Goal: Information Seeking & Learning: Learn about a topic

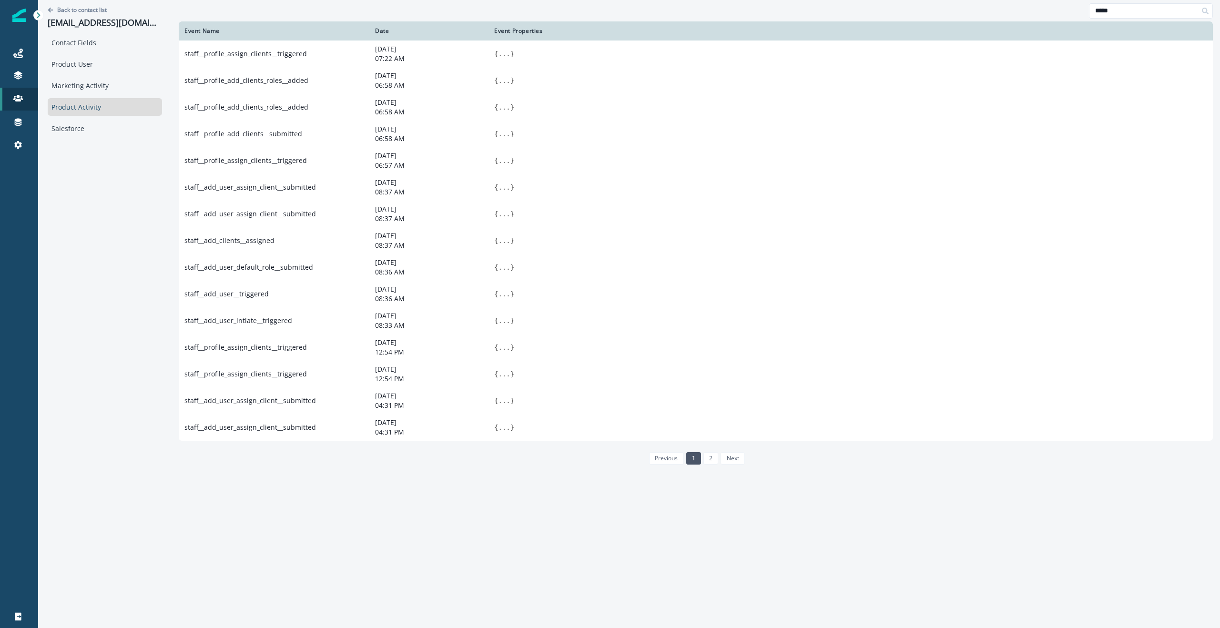
drag, startPoint x: 107, startPoint y: 182, endPoint x: 120, endPoint y: 179, distance: 13.2
click at [107, 182] on div "Back to contact list [EMAIL_ADDRESS][DOMAIN_NAME] Contact Fields Product User M…" at bounding box center [104, 313] width 133 height 626
click at [97, 22] on p "[EMAIL_ADDRESS][DOMAIN_NAME]" at bounding box center [105, 23] width 114 height 10
click at [97, 22] on p "grantseshul@apexusfinancial.com" at bounding box center [105, 23] width 114 height 10
click at [81, 8] on p "Back to contact list" at bounding box center [82, 10] width 50 height 8
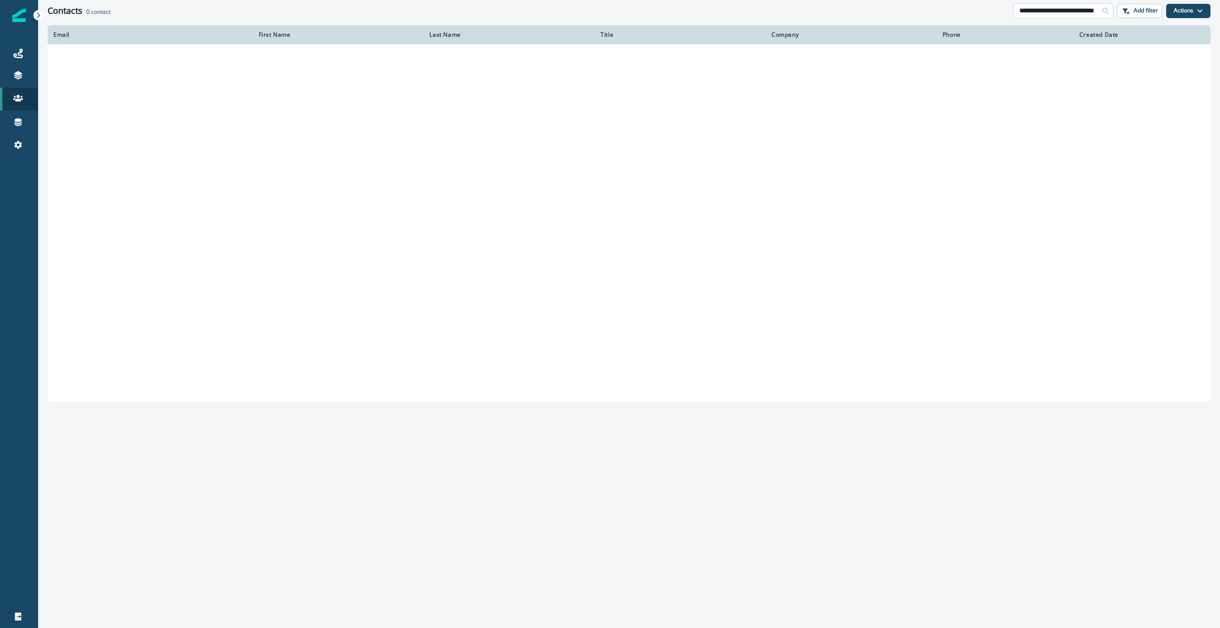
click at [1061, 9] on input "**********" at bounding box center [1063, 10] width 100 height 15
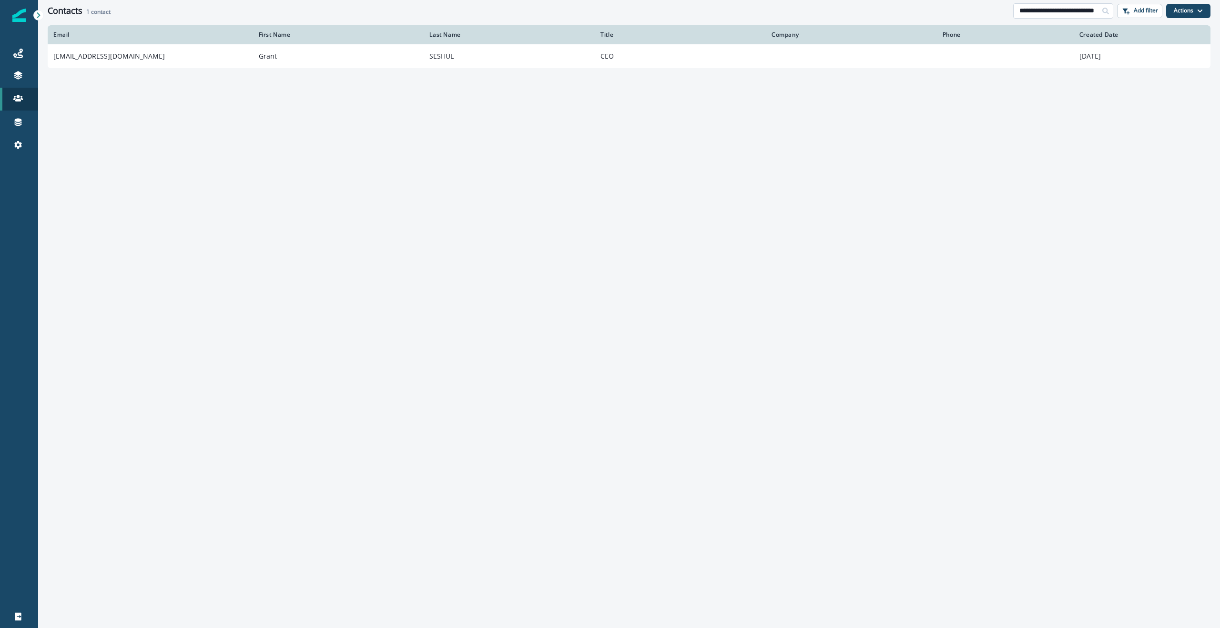
click at [1061, 9] on input "**********" at bounding box center [1063, 10] width 100 height 15
paste input "**********"
type input "**********"
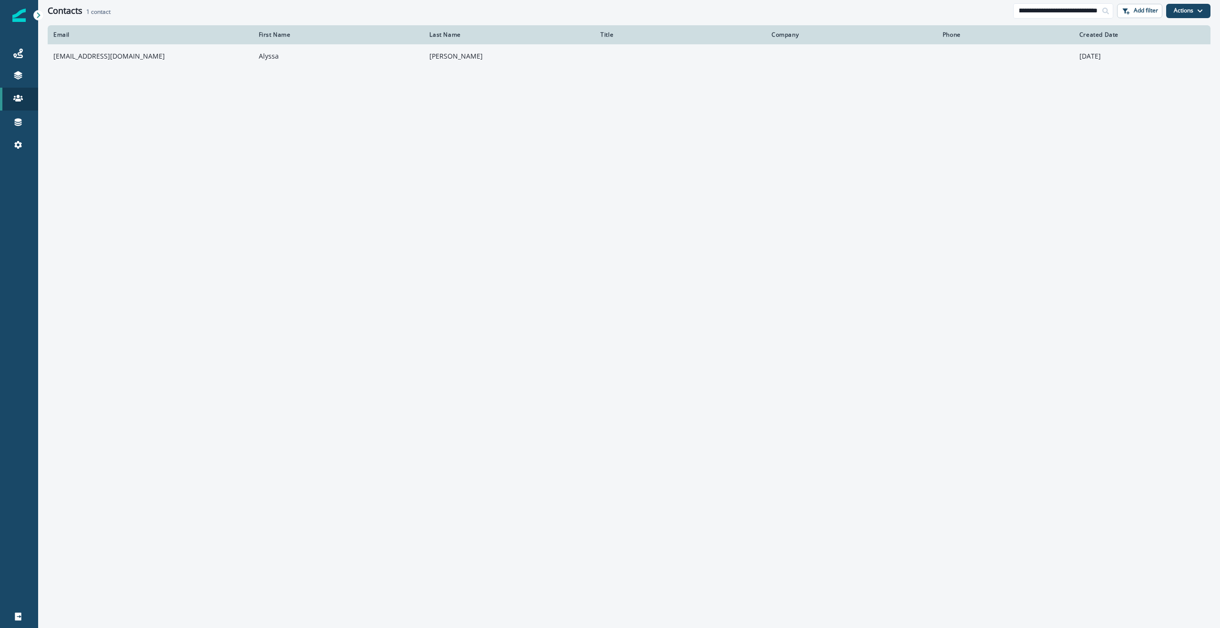
click at [184, 57] on td "alyssa.alexander@prestigeschoolsolutions.com" at bounding box center [150, 56] width 205 height 24
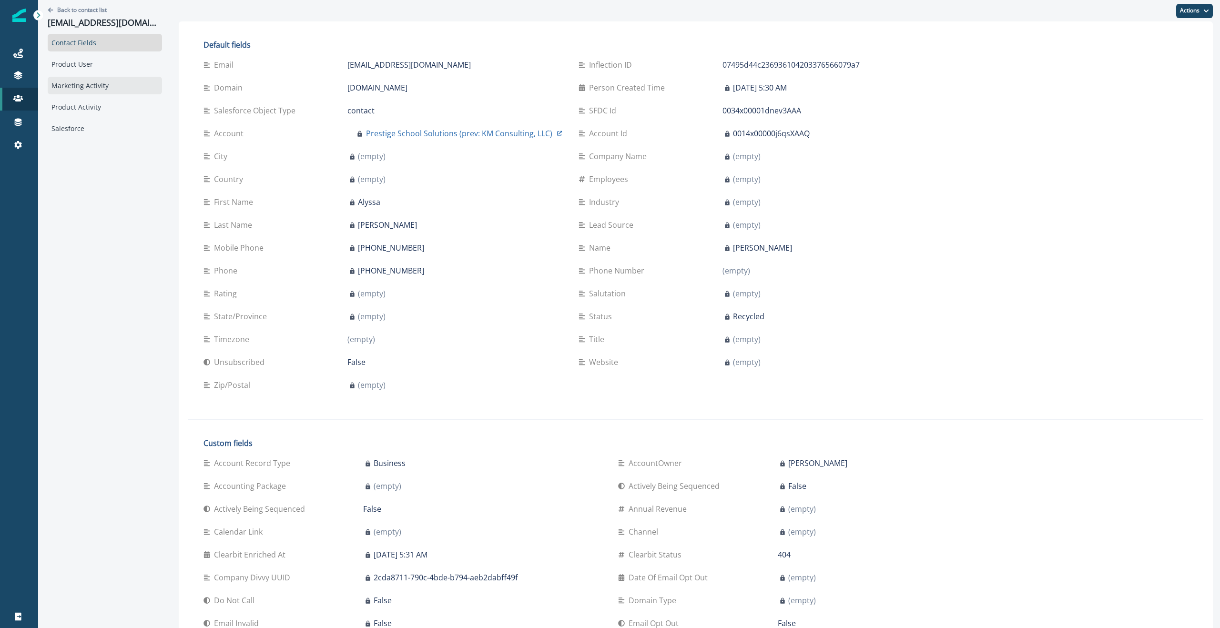
click at [91, 81] on div "Marketing Activity" at bounding box center [105, 86] width 114 height 18
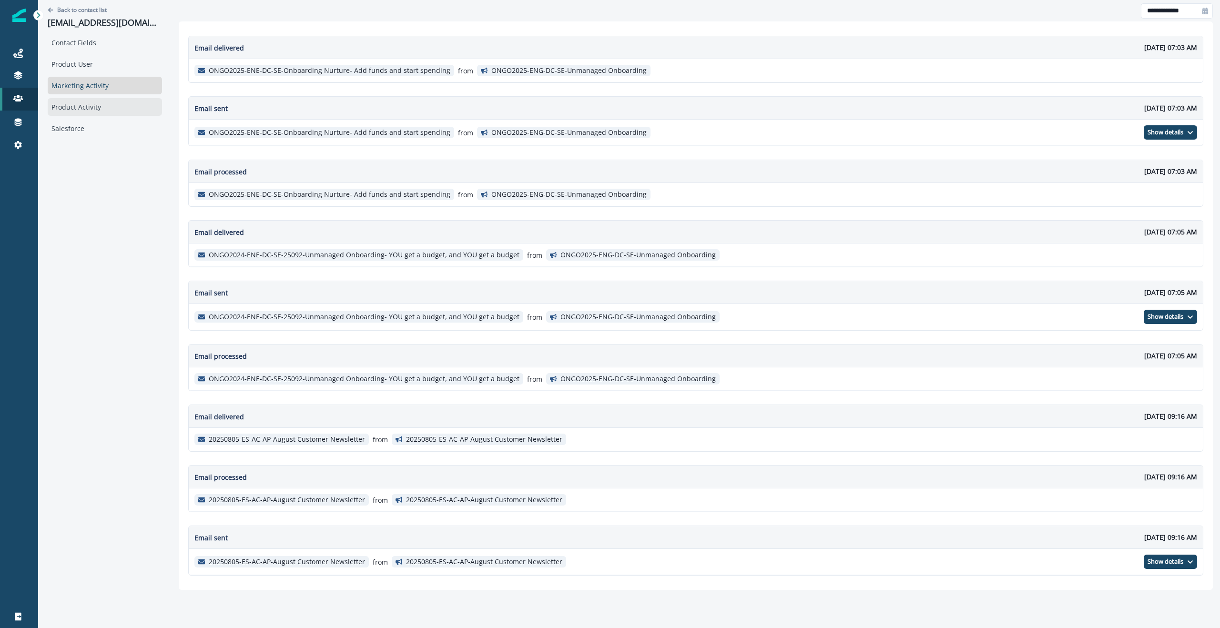
click at [86, 103] on div "Product Activity" at bounding box center [105, 107] width 114 height 18
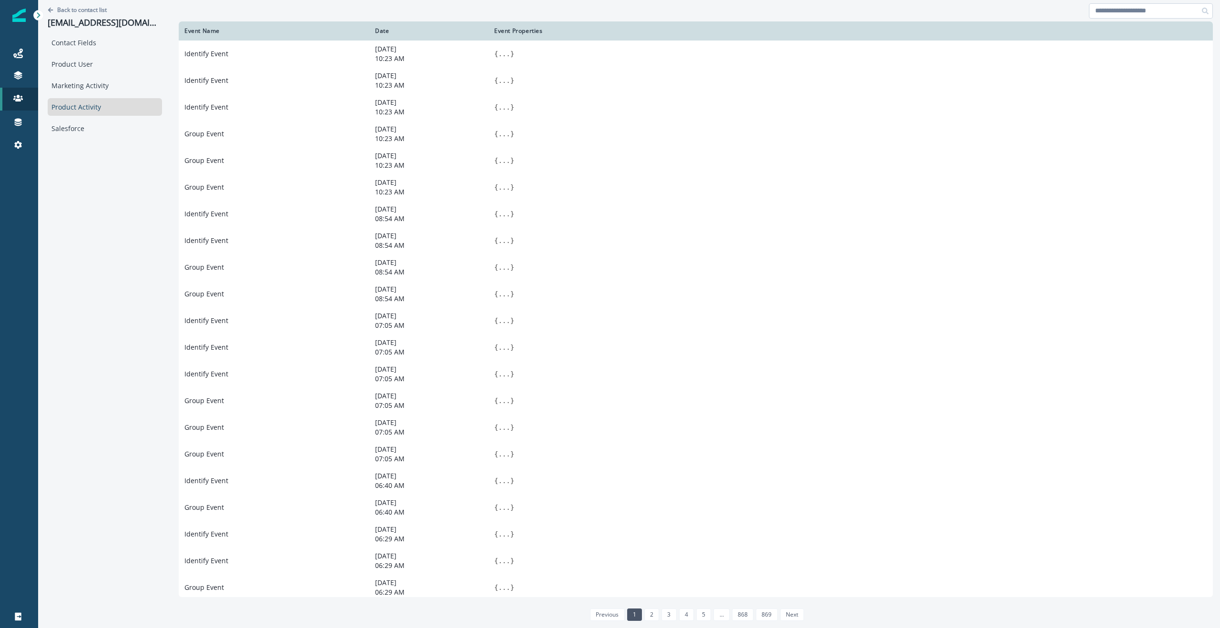
click at [1151, 14] on input at bounding box center [1151, 10] width 124 height 15
type input "**********"
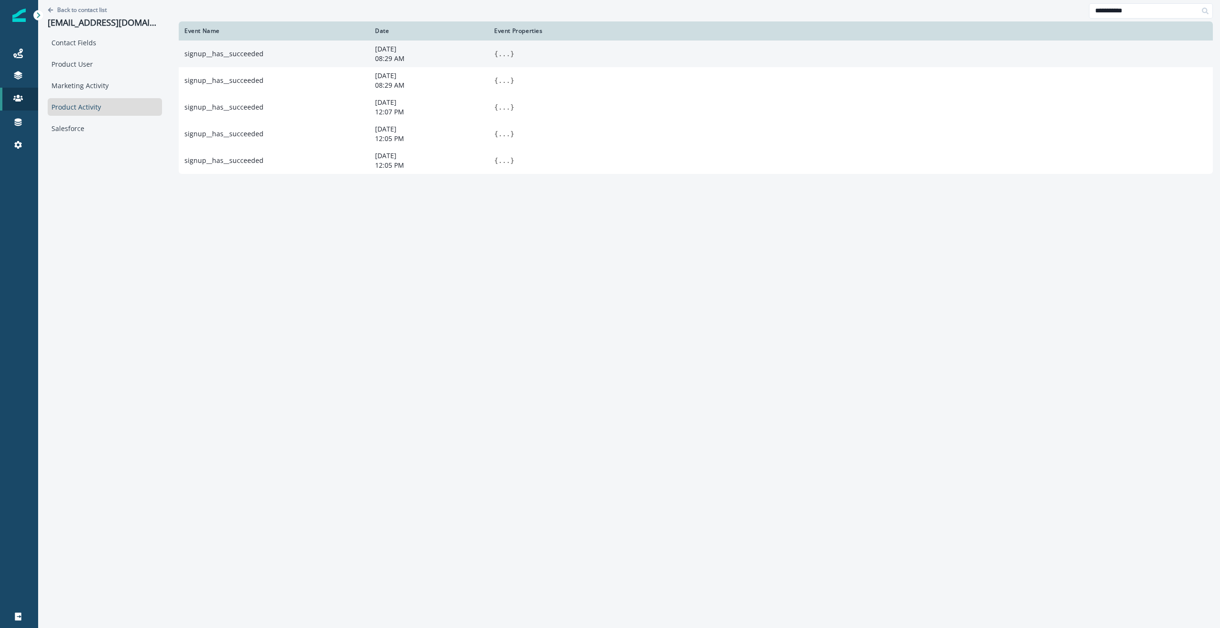
click at [506, 52] on button "..." at bounding box center [504, 54] width 12 height 10
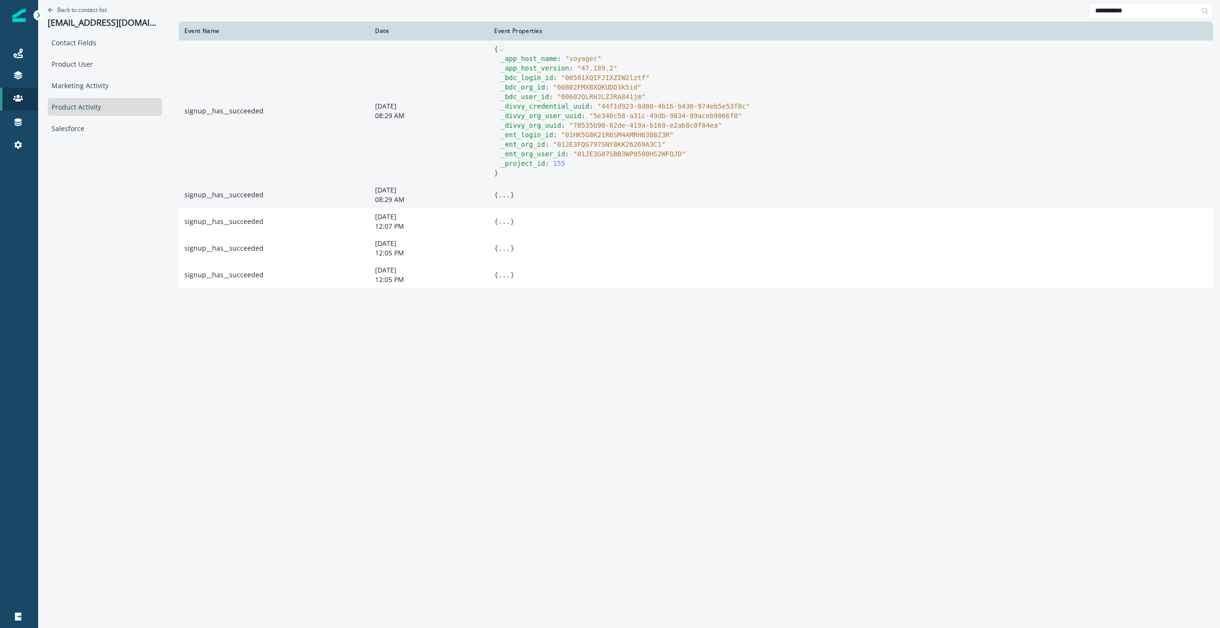
click at [501, 194] on button "..." at bounding box center [504, 195] width 12 height 10
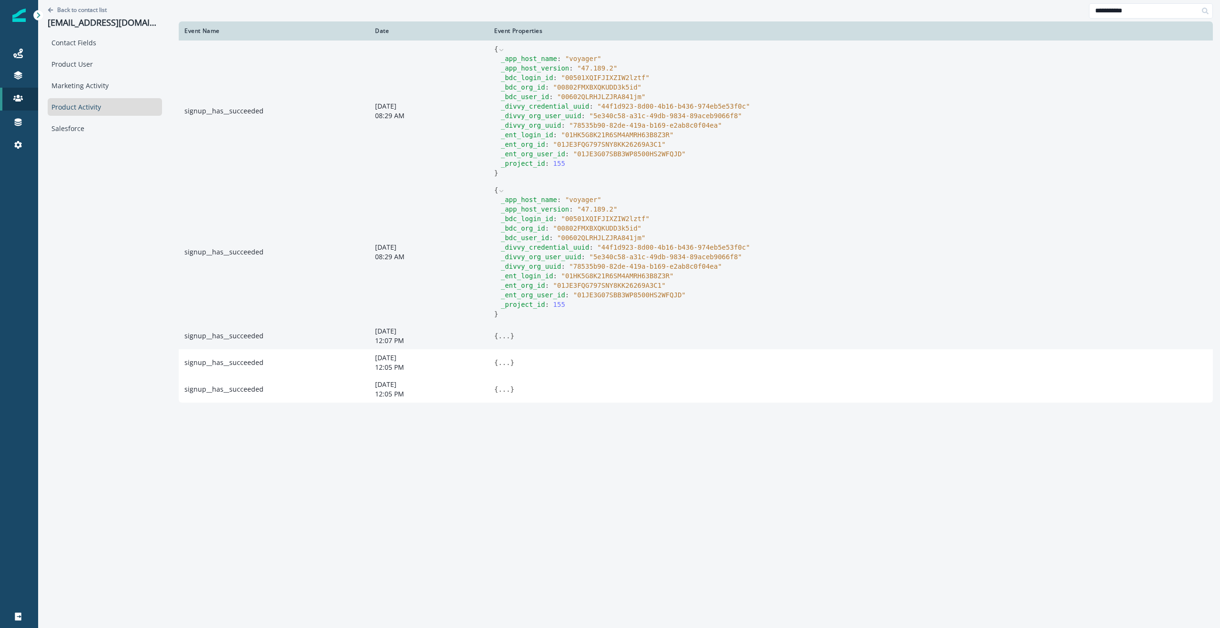
click at [500, 342] on td "{ ... }" at bounding box center [850, 336] width 724 height 27
click at [501, 336] on button "..." at bounding box center [504, 336] width 12 height 10
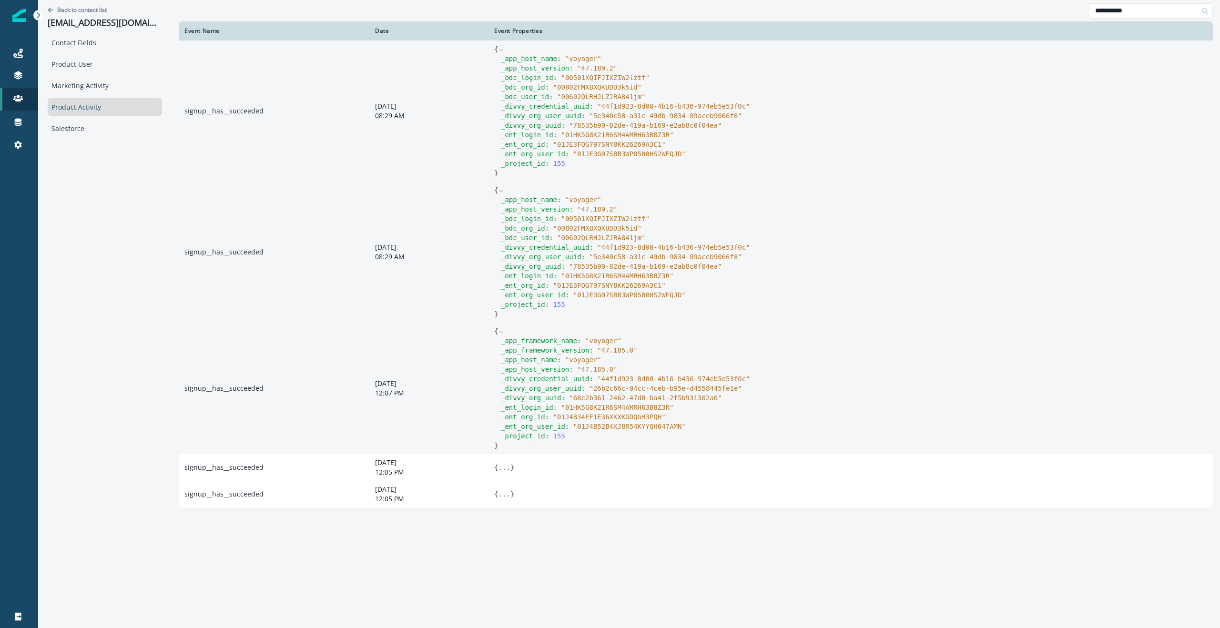
drag, startPoint x: 499, startPoint y: 468, endPoint x: 678, endPoint y: 453, distance: 178.9
click at [500, 468] on button "..." at bounding box center [504, 468] width 12 height 10
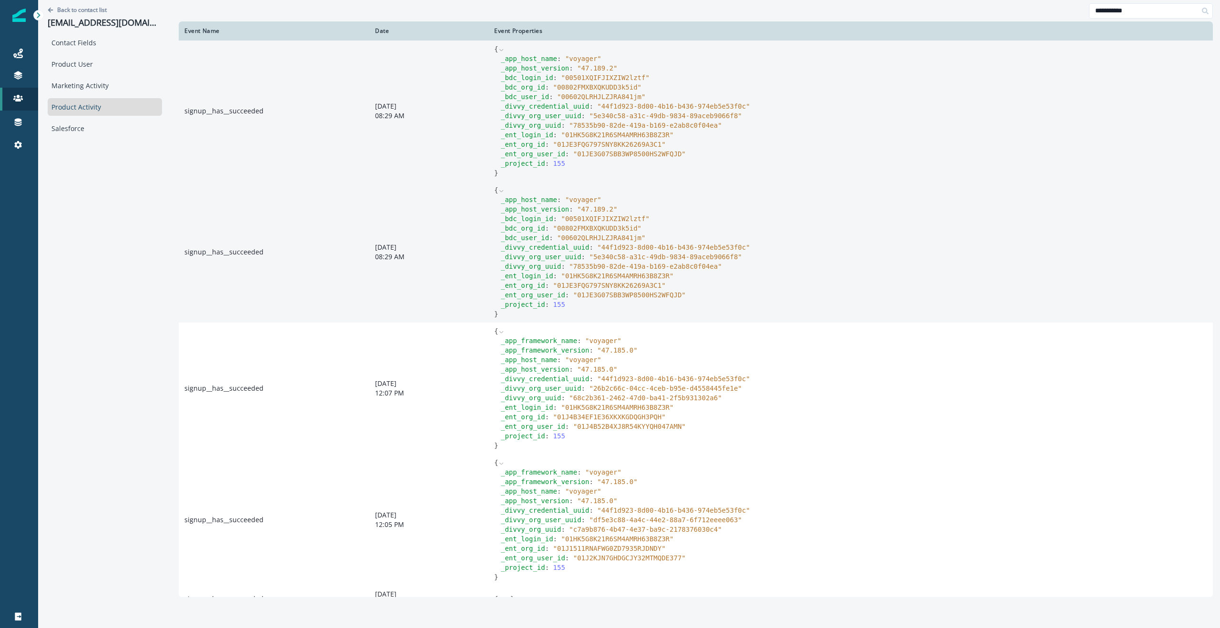
scroll to position [18, 0]
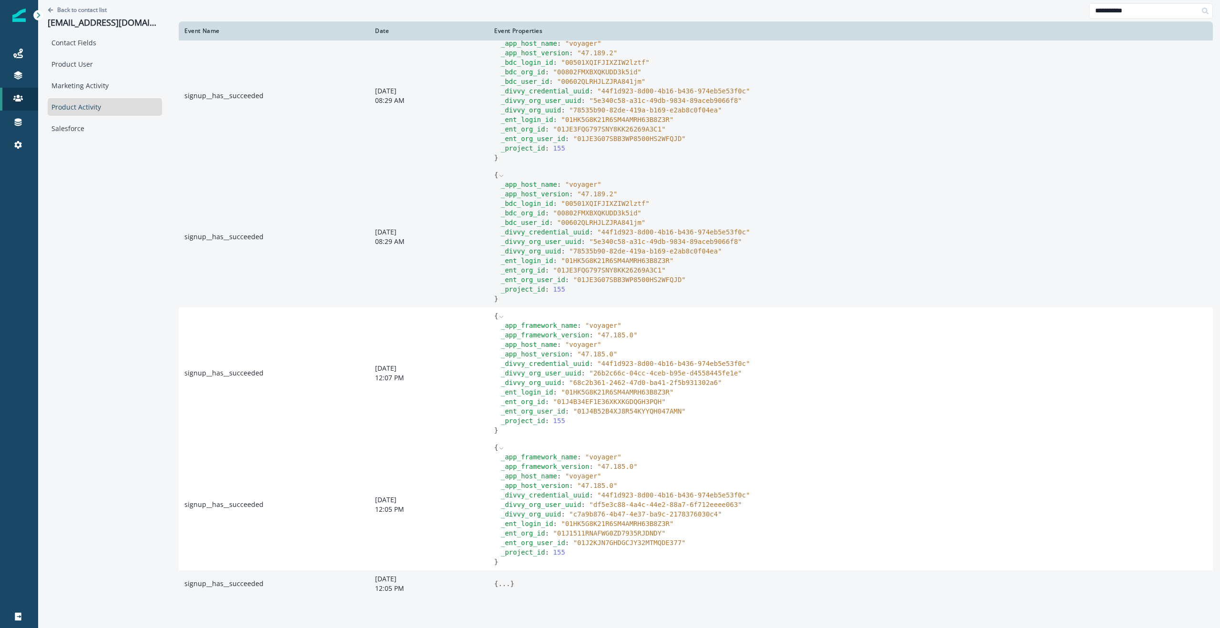
click at [503, 582] on button "..." at bounding box center [504, 584] width 12 height 10
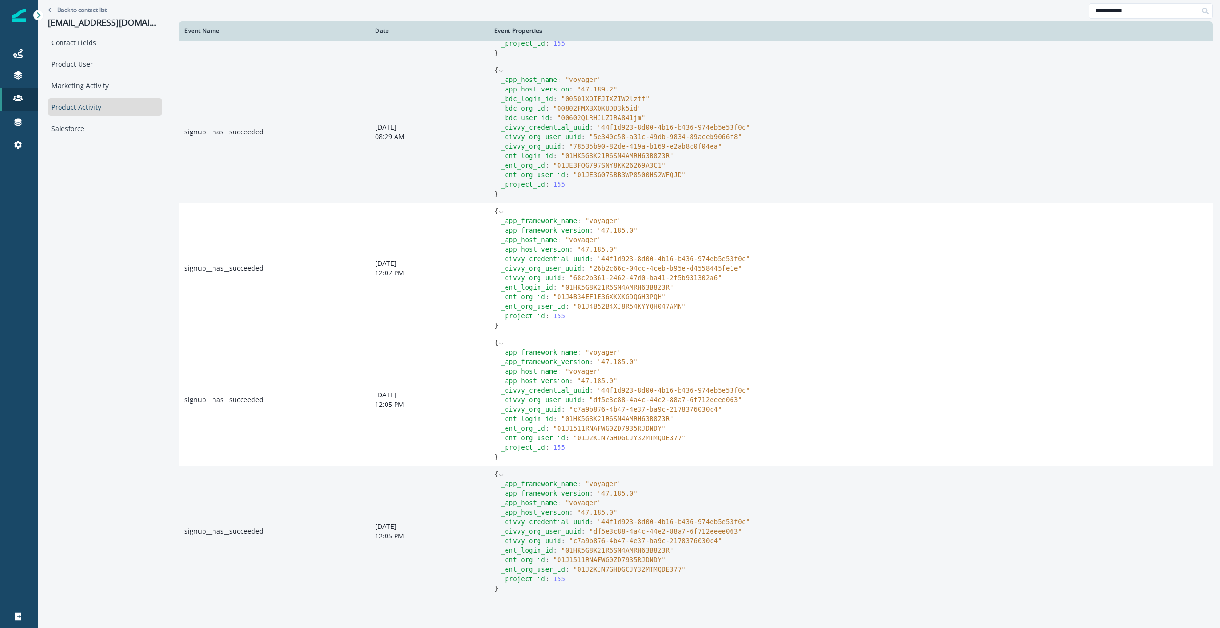
scroll to position [0, 0]
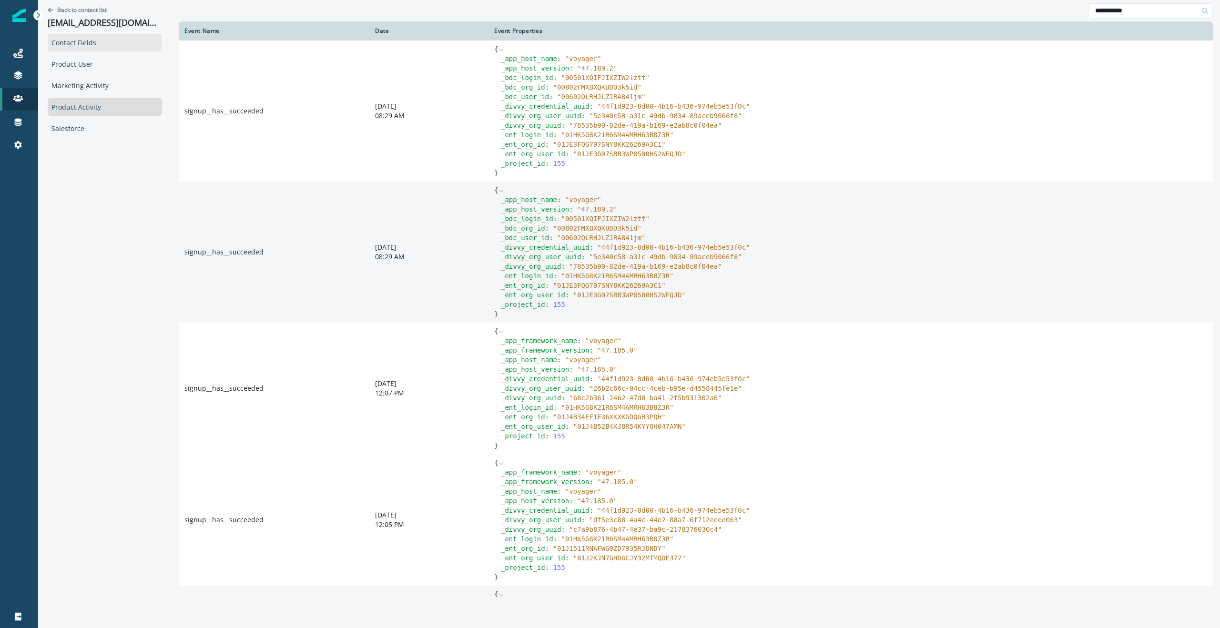
click at [85, 41] on div "Contact Fields" at bounding box center [105, 43] width 114 height 18
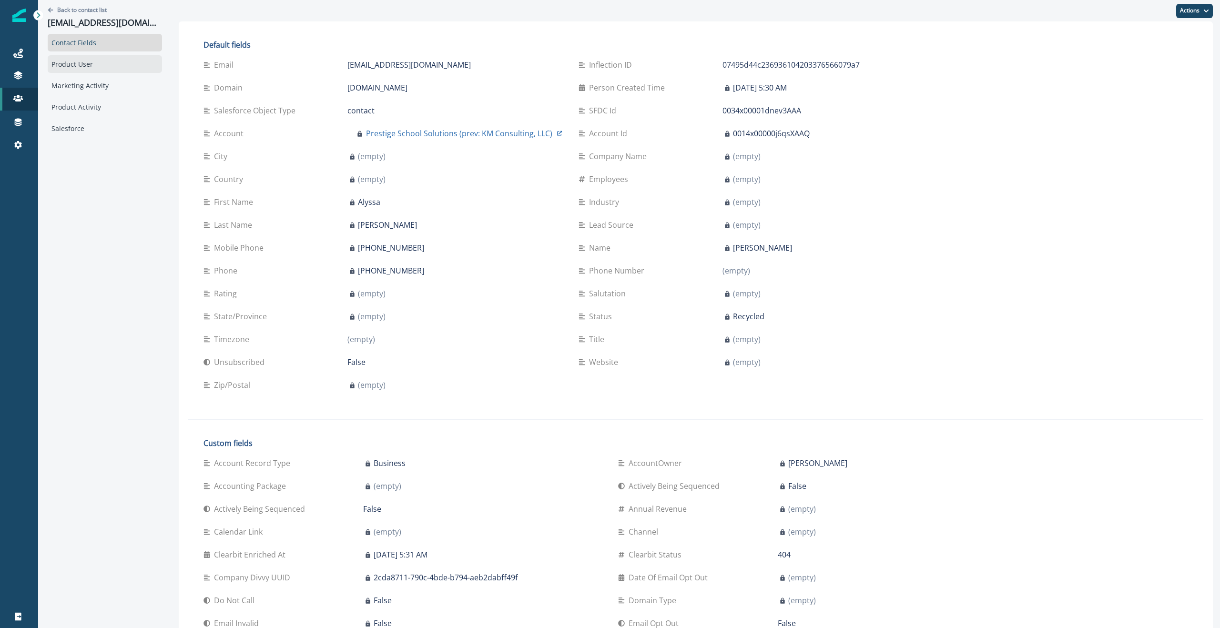
click at [84, 61] on div "Product User" at bounding box center [105, 64] width 114 height 18
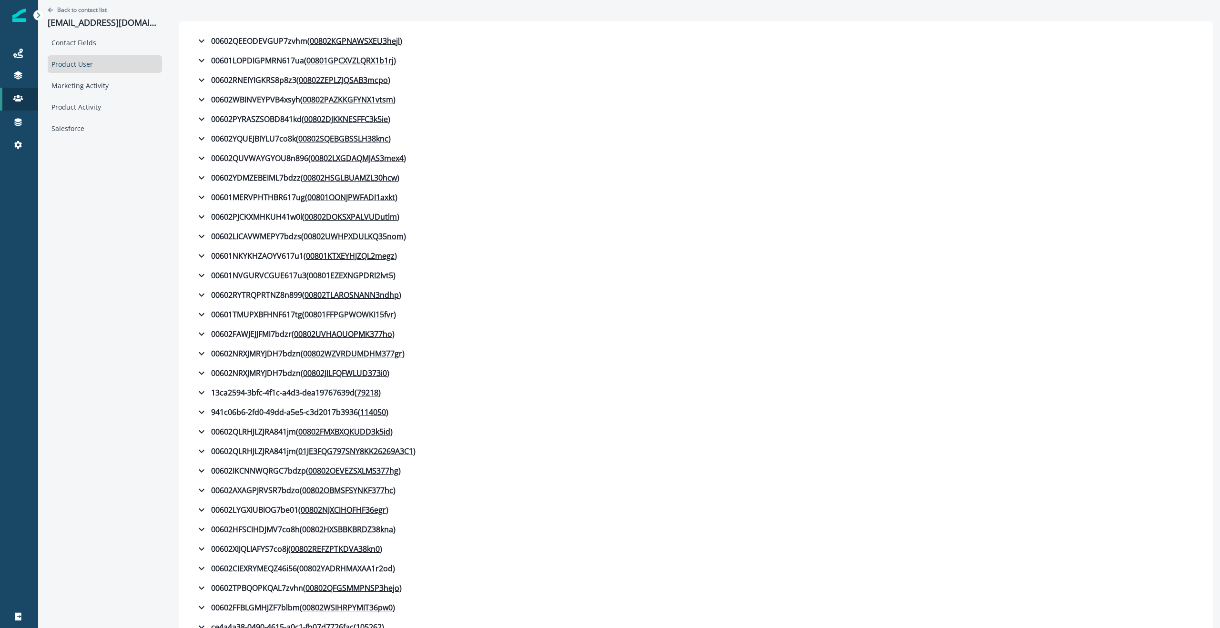
click at [65, 67] on div "Product User" at bounding box center [105, 64] width 114 height 18
click at [90, 85] on div "Marketing Activity" at bounding box center [105, 86] width 114 height 18
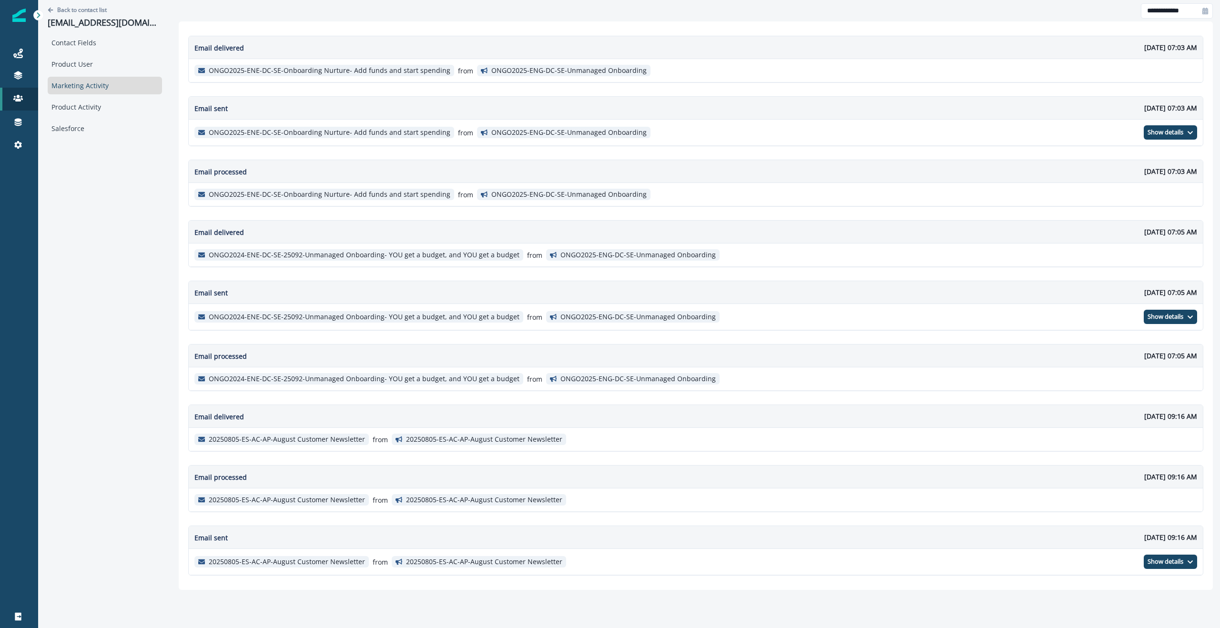
click at [1206, 9] on icon at bounding box center [1205, 11] width 6 height 7
select select "*"
select select "****"
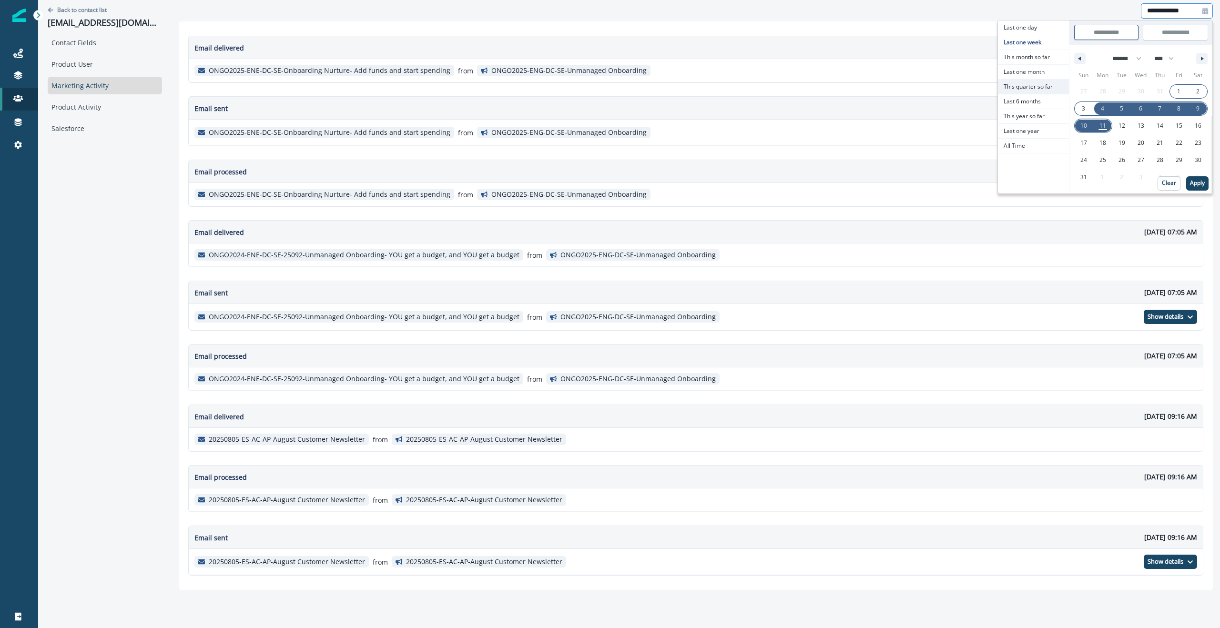
click at [1024, 85] on span "This quarter so far" at bounding box center [1033, 87] width 71 height 14
type input "**********"
select select "*"
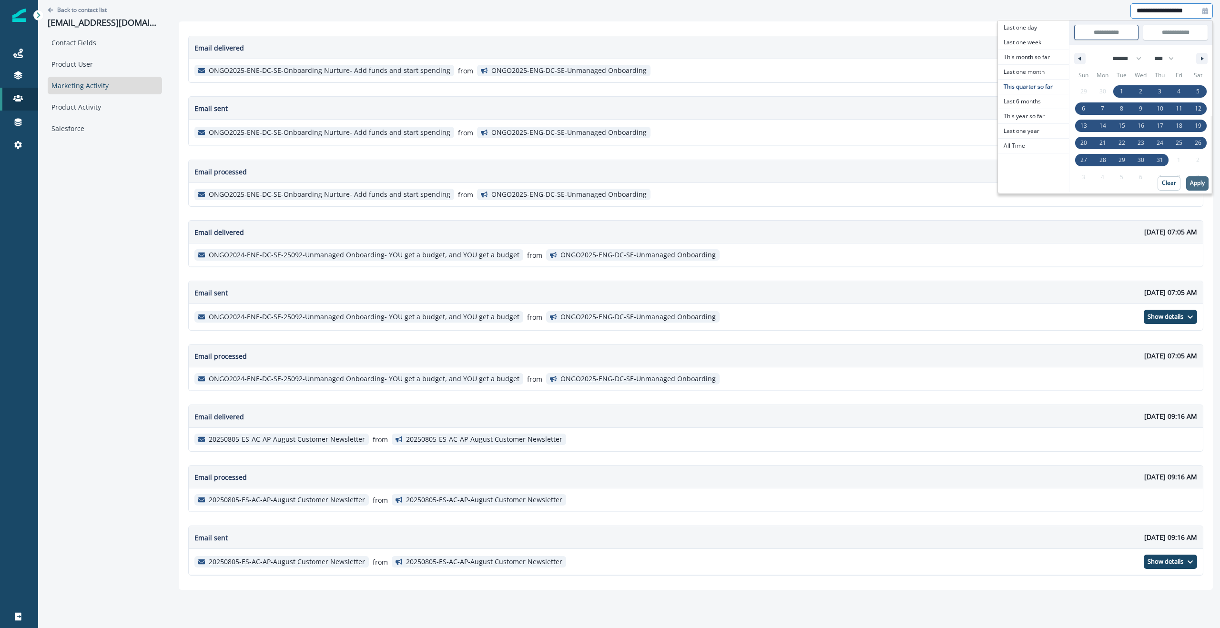
click at [1198, 181] on p "Apply" at bounding box center [1197, 183] width 15 height 7
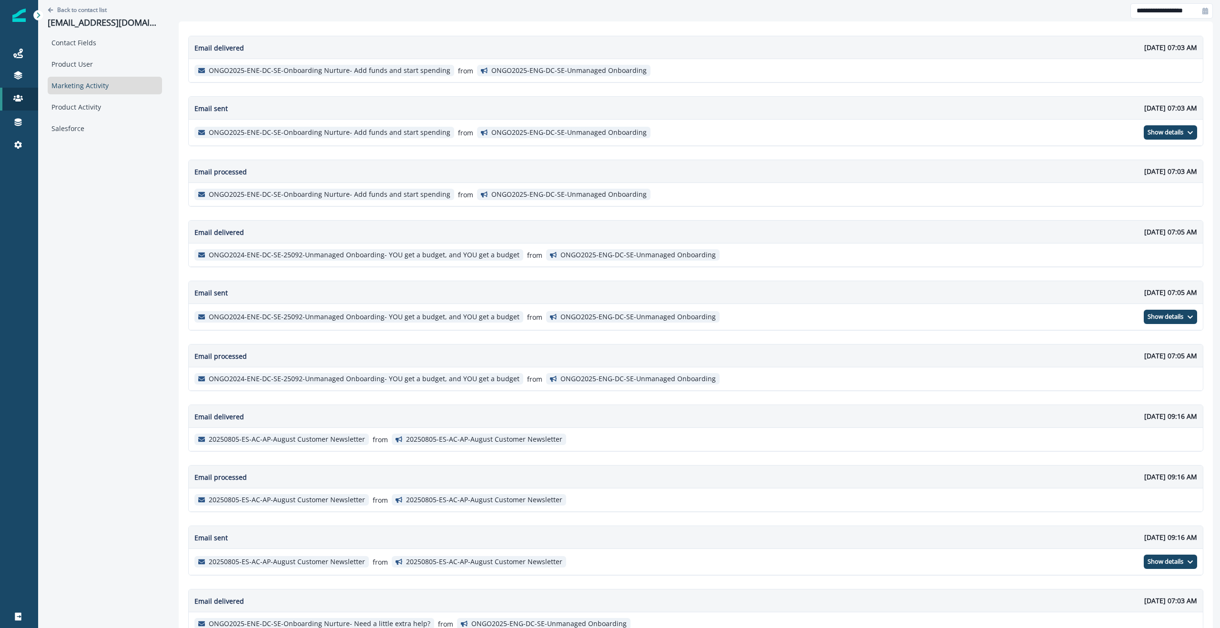
click at [1199, 10] on div at bounding box center [1205, 10] width 15 height 15
select select "*"
select select "****"
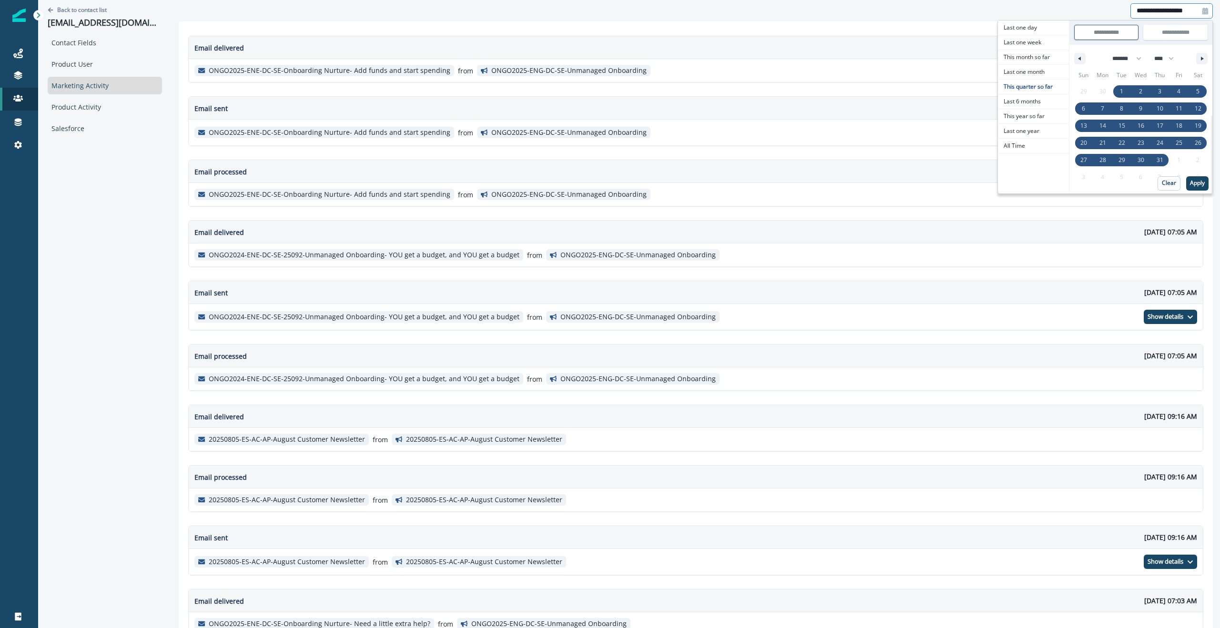
click at [1202, 10] on icon at bounding box center [1205, 11] width 6 height 7
select select "*"
select select "****"
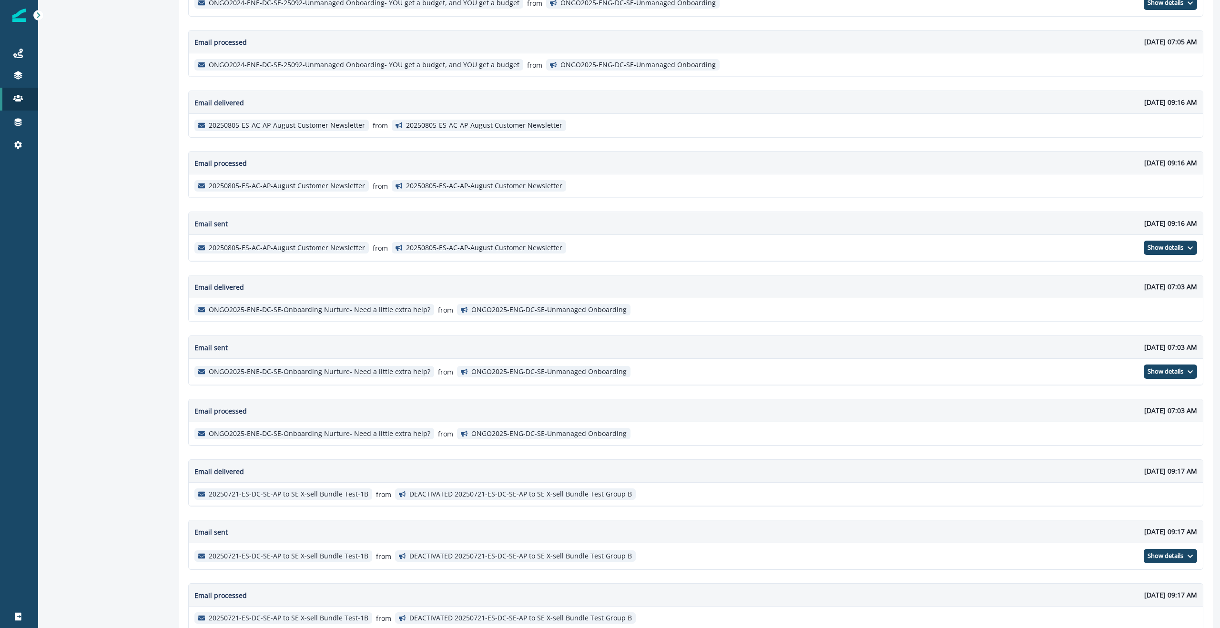
scroll to position [335, 0]
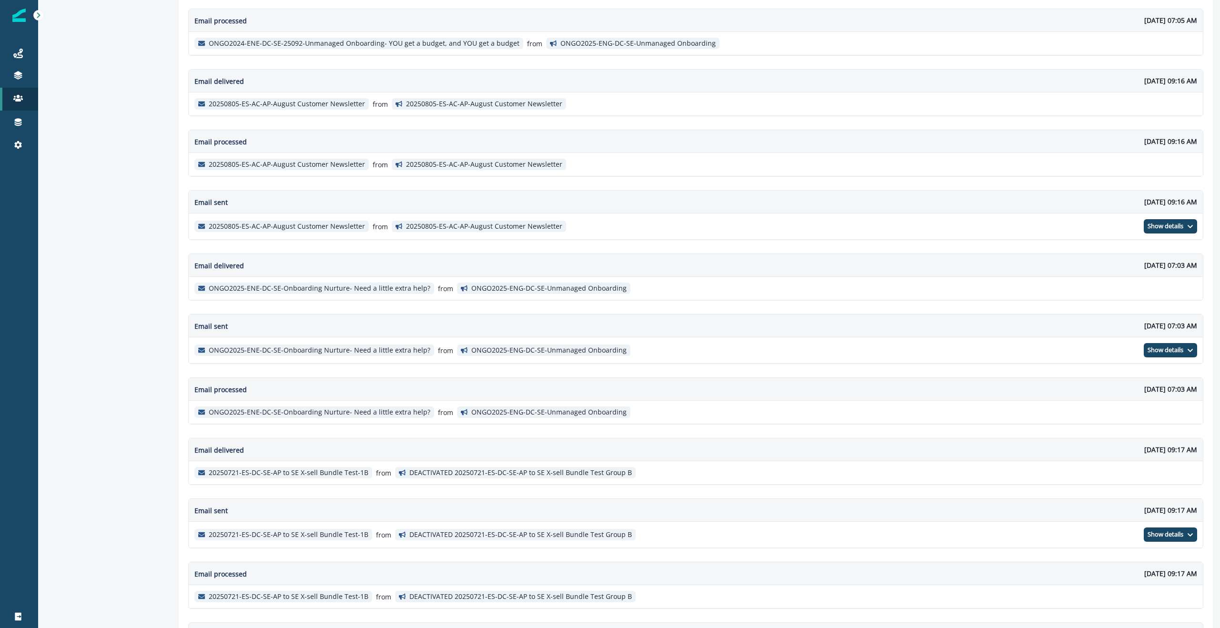
click at [471, 287] on p "ONGO2025-ENG-DC-SE-Unmanaged Onboarding" at bounding box center [548, 288] width 155 height 8
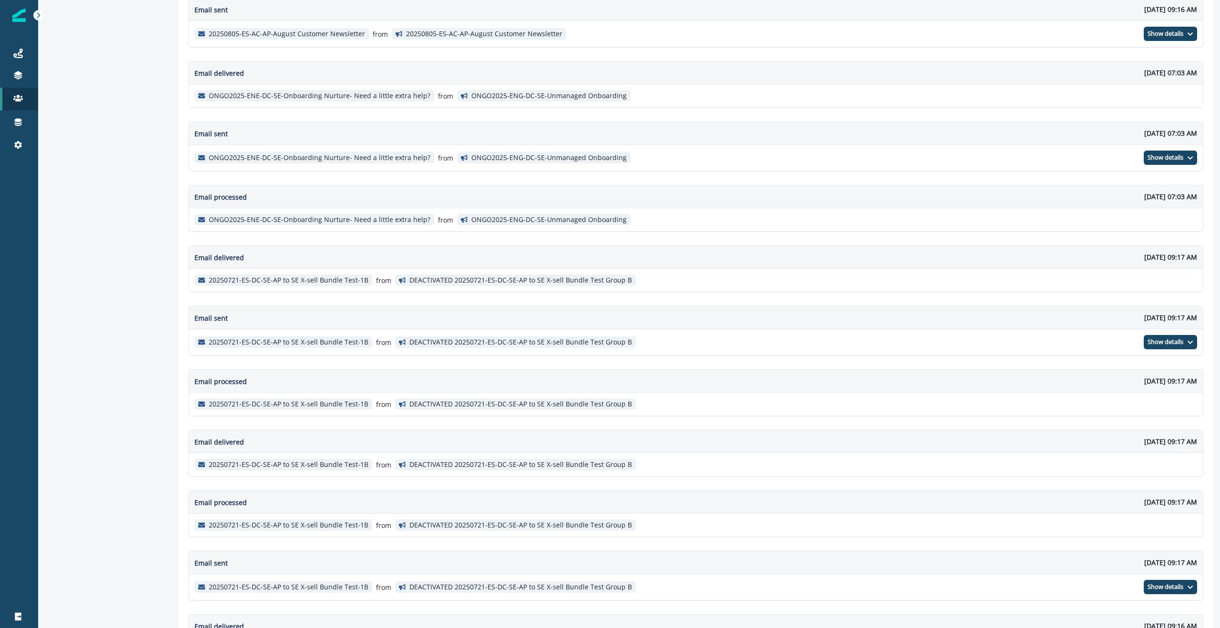
scroll to position [384, 0]
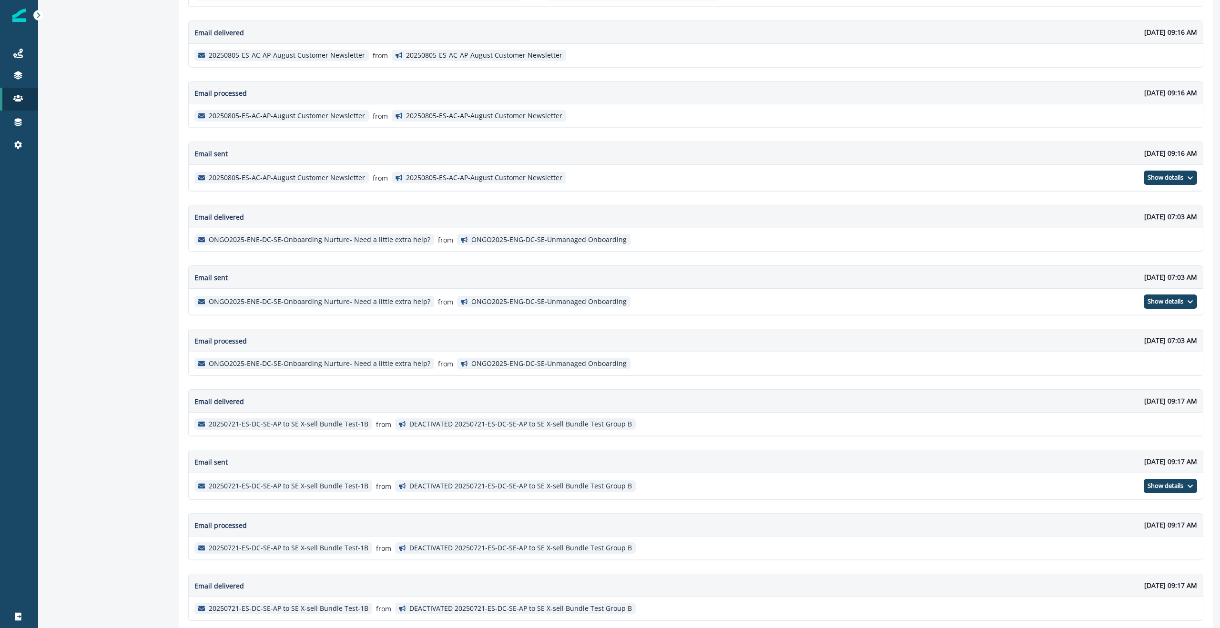
click at [513, 365] on p "ONGO2025-ENG-DC-SE-Unmanaged Onboarding" at bounding box center [548, 364] width 155 height 8
click at [1177, 304] on p "Show details" at bounding box center [1165, 302] width 36 height 8
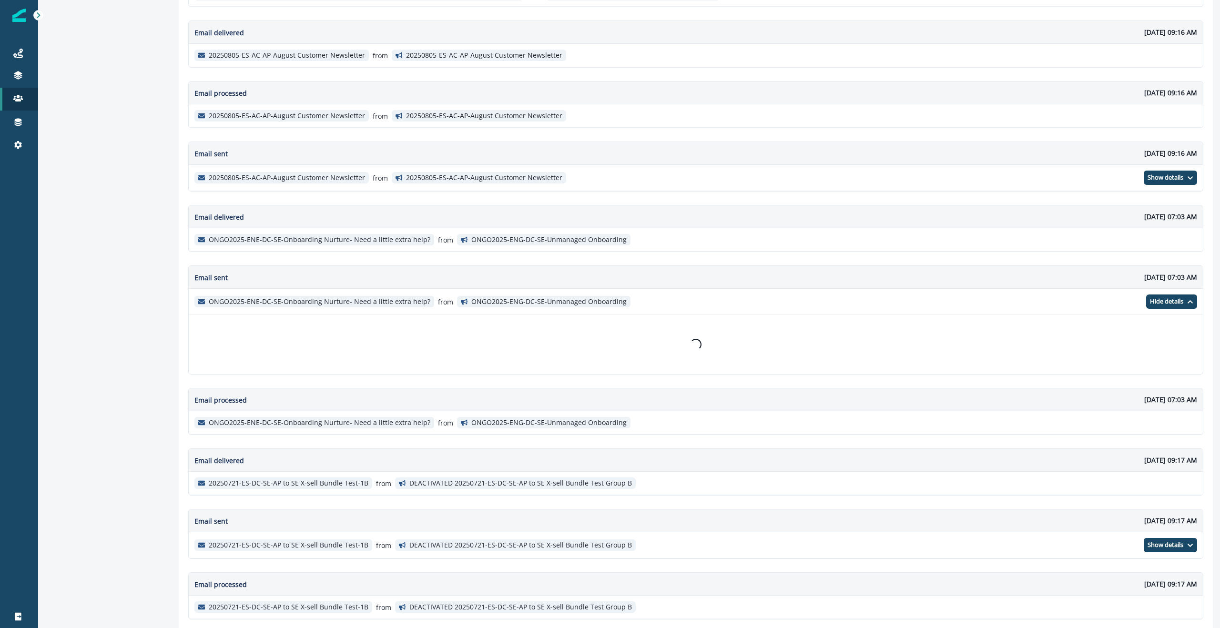
click at [552, 307] on span "ONGO2025-ENG-DC-SE-Unmanaged Onboarding" at bounding box center [543, 301] width 173 height 11
click at [549, 301] on p "ONGO2025-ENG-DC-SE-Unmanaged Onboarding" at bounding box center [548, 302] width 155 height 8
copy div "ONGO2025-ENE-DC-SE-Onboarding Nurture- Need a little extra help? from"
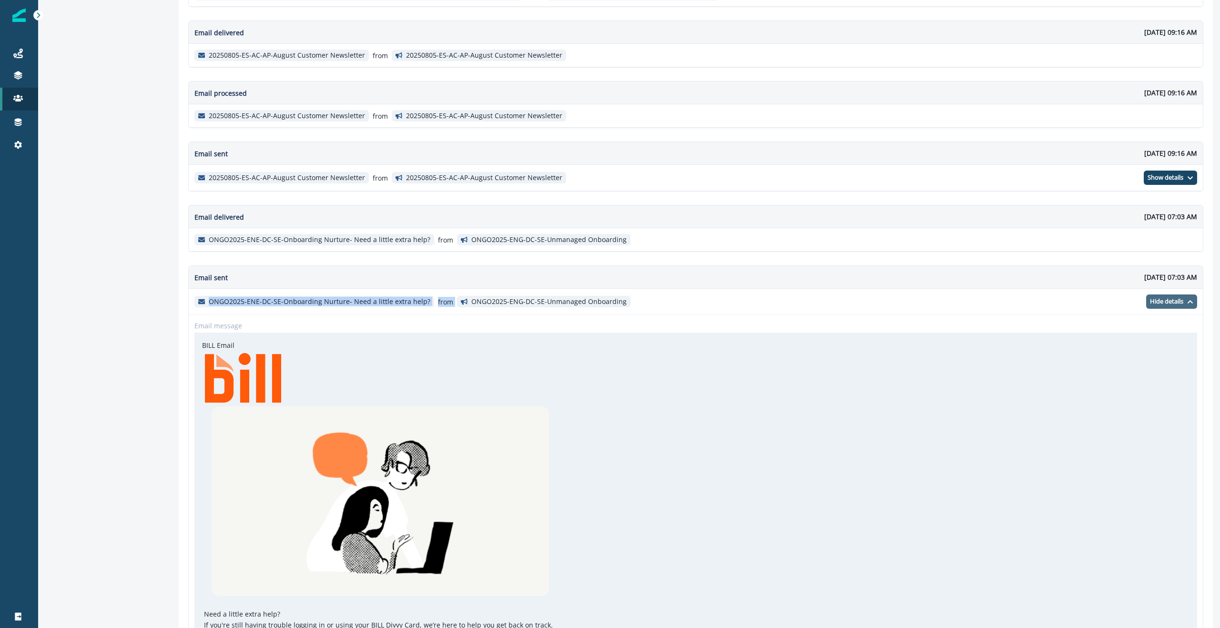
click at [1182, 302] on p "Hide details" at bounding box center [1166, 302] width 33 height 8
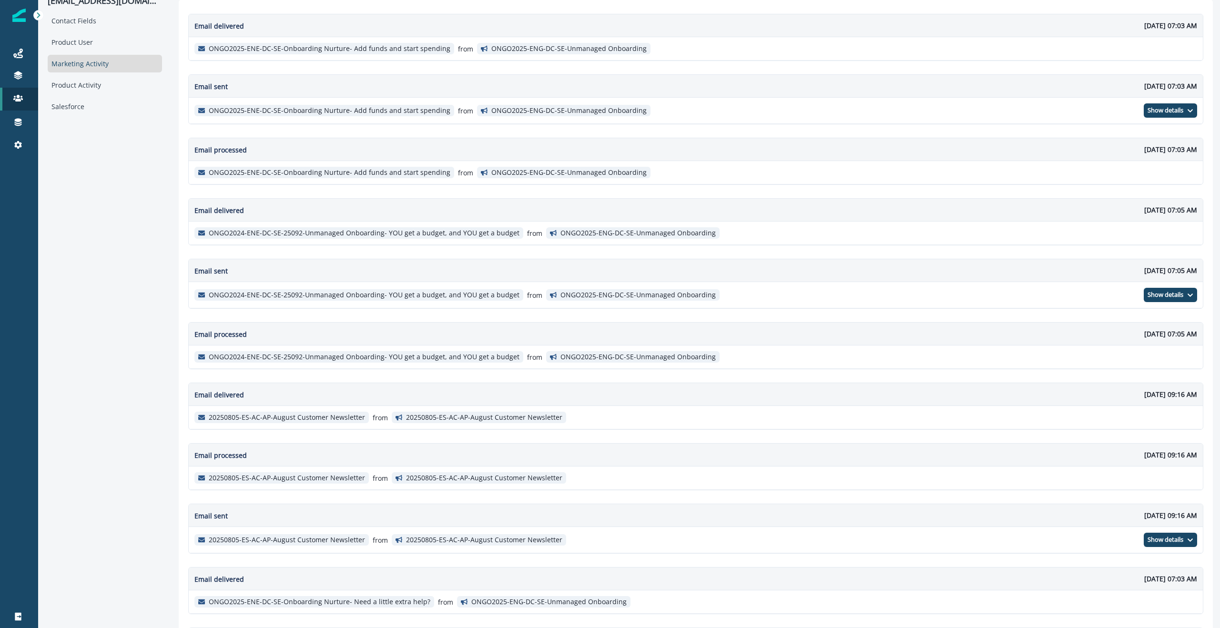
scroll to position [0, 0]
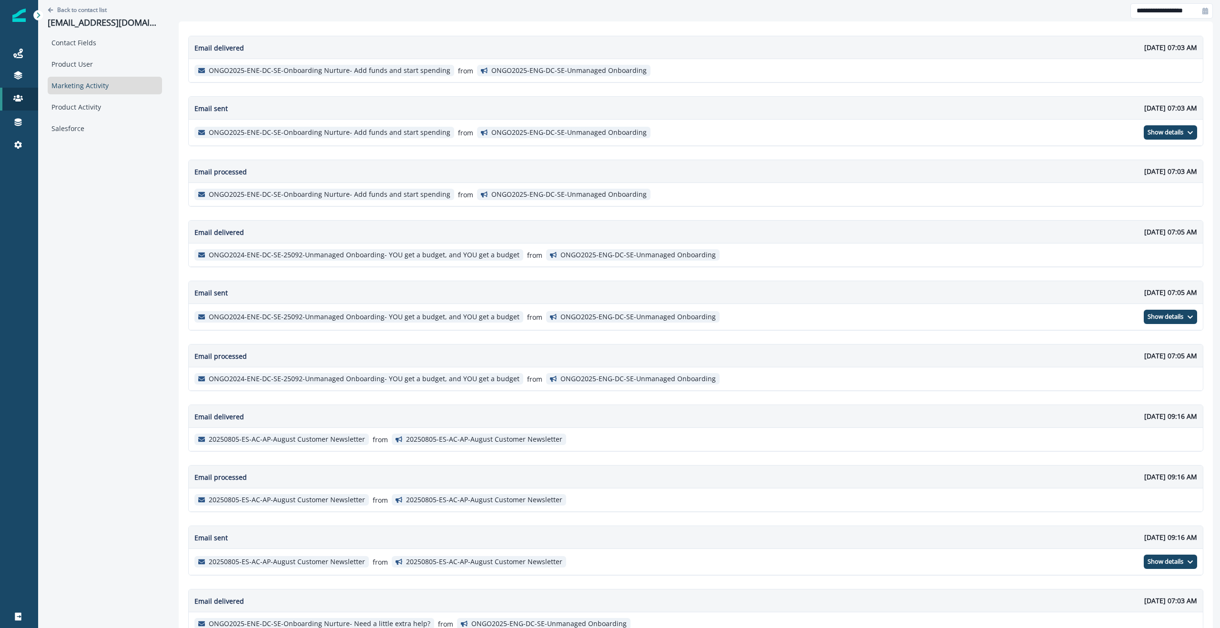
click at [1189, 68] on div "ONGO2025-ENE-DC-SE-Onboarding Nurture- Add funds and start spending from ONGO20…" at bounding box center [696, 70] width 1014 height 23
click at [84, 40] on div "Contact Fields" at bounding box center [105, 43] width 114 height 18
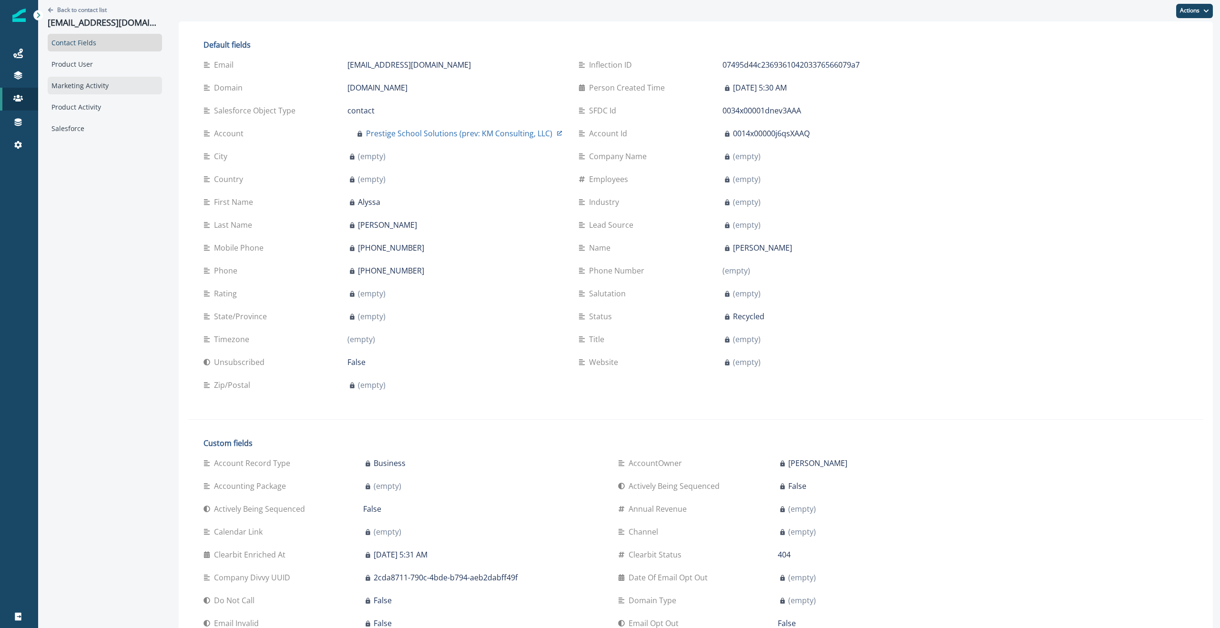
click at [71, 88] on div "Marketing Activity" at bounding box center [105, 86] width 114 height 18
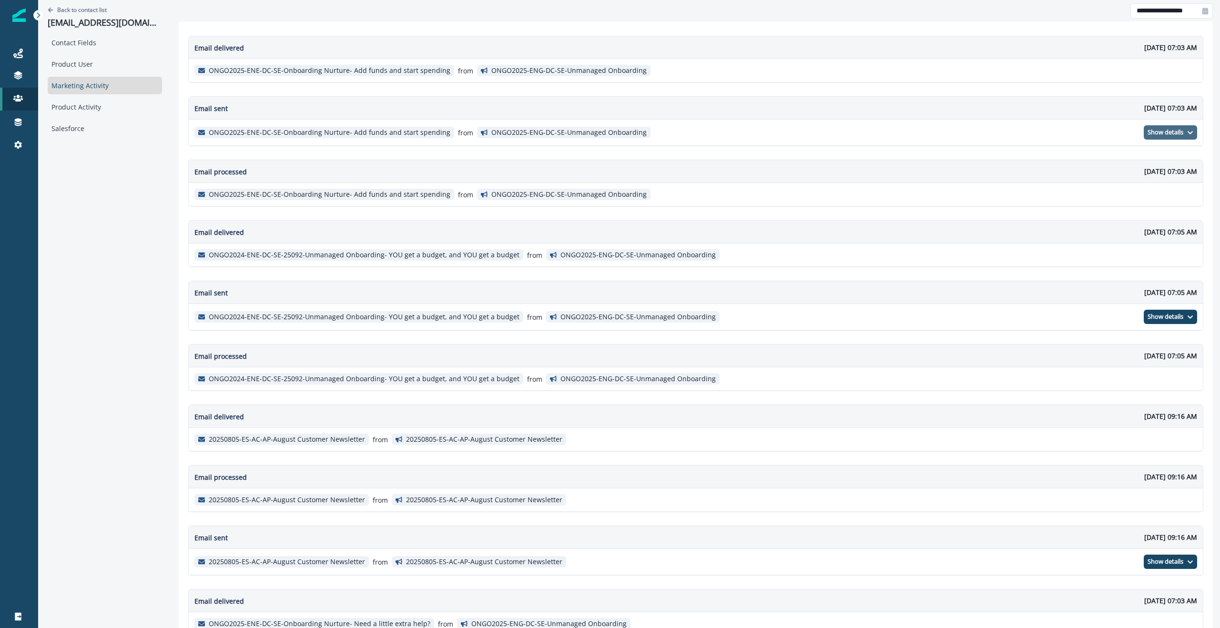
click at [1175, 135] on p "Show details" at bounding box center [1165, 133] width 36 height 8
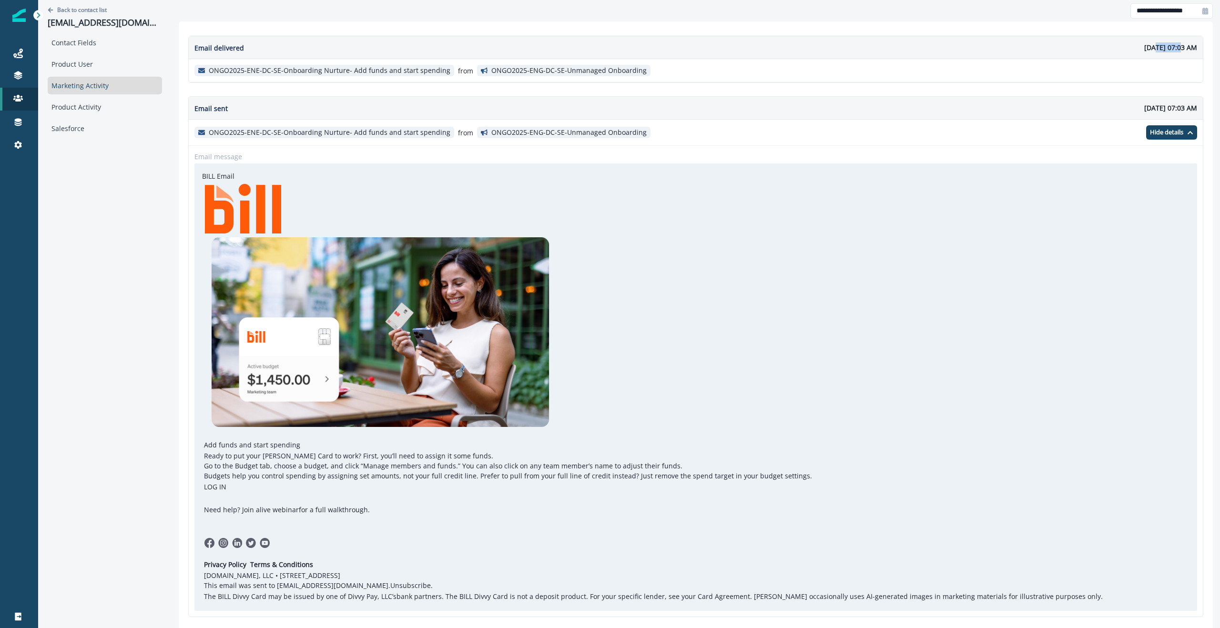
drag, startPoint x: 1143, startPoint y: 47, endPoint x: 1121, endPoint y: 47, distance: 22.4
click at [1144, 47] on p "August 11, 2025 at 07:03 AM" at bounding box center [1170, 47] width 53 height 10
click at [85, 63] on div "Product User" at bounding box center [105, 64] width 114 height 18
click at [78, 63] on div "Product User" at bounding box center [105, 64] width 114 height 18
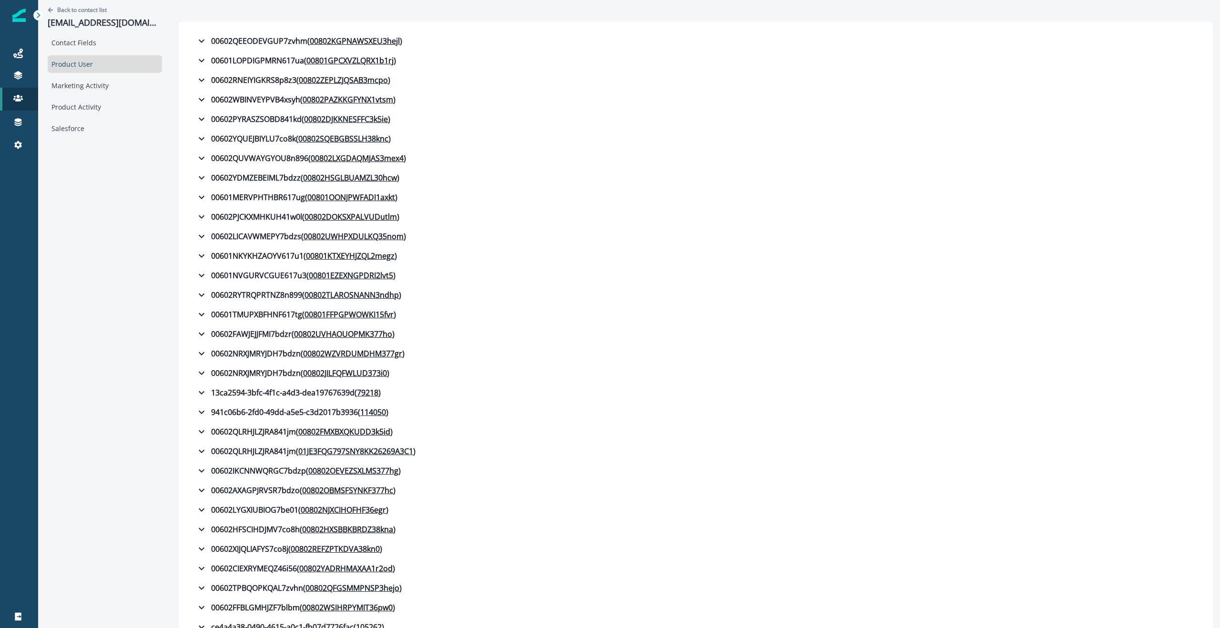
drag, startPoint x: 96, startPoint y: 86, endPoint x: 152, endPoint y: 94, distance: 57.3
click at [96, 86] on div "Marketing Activity" at bounding box center [105, 86] width 114 height 18
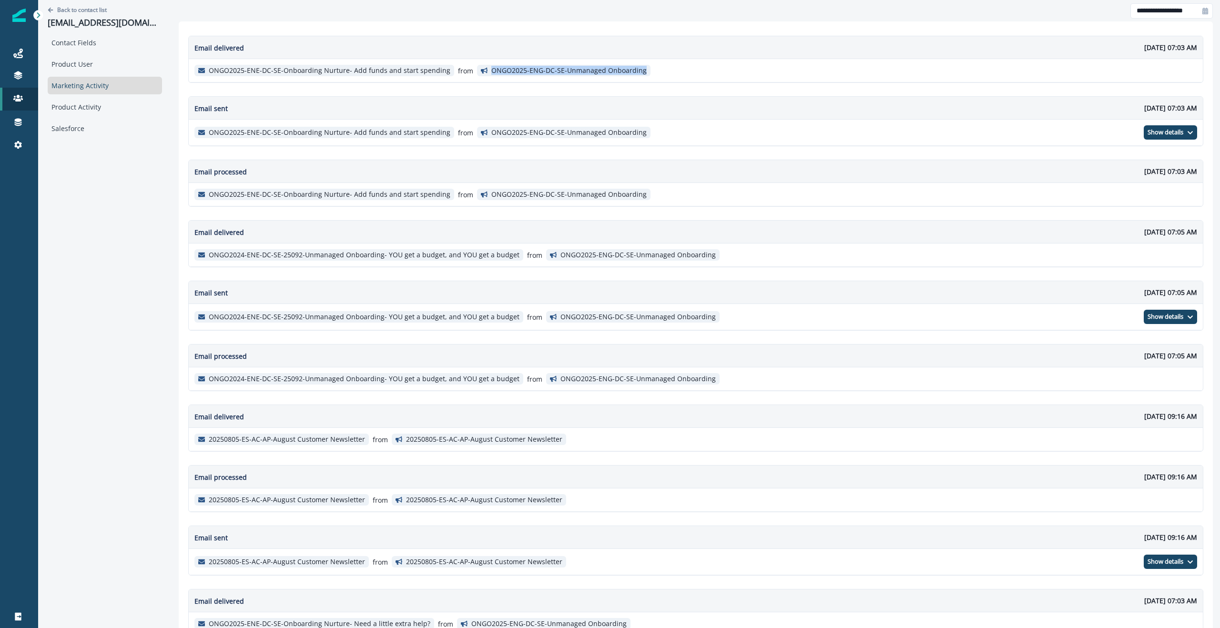
drag, startPoint x: 483, startPoint y: 68, endPoint x: 635, endPoint y: 67, distance: 152.5
click at [635, 67] on span "ONGO2025-ENG-DC-SE-Unmanaged Onboarding" at bounding box center [563, 70] width 173 height 11
click at [507, 71] on p "ONGO2025-ENG-DC-SE-Unmanaged Onboarding" at bounding box center [568, 71] width 155 height 8
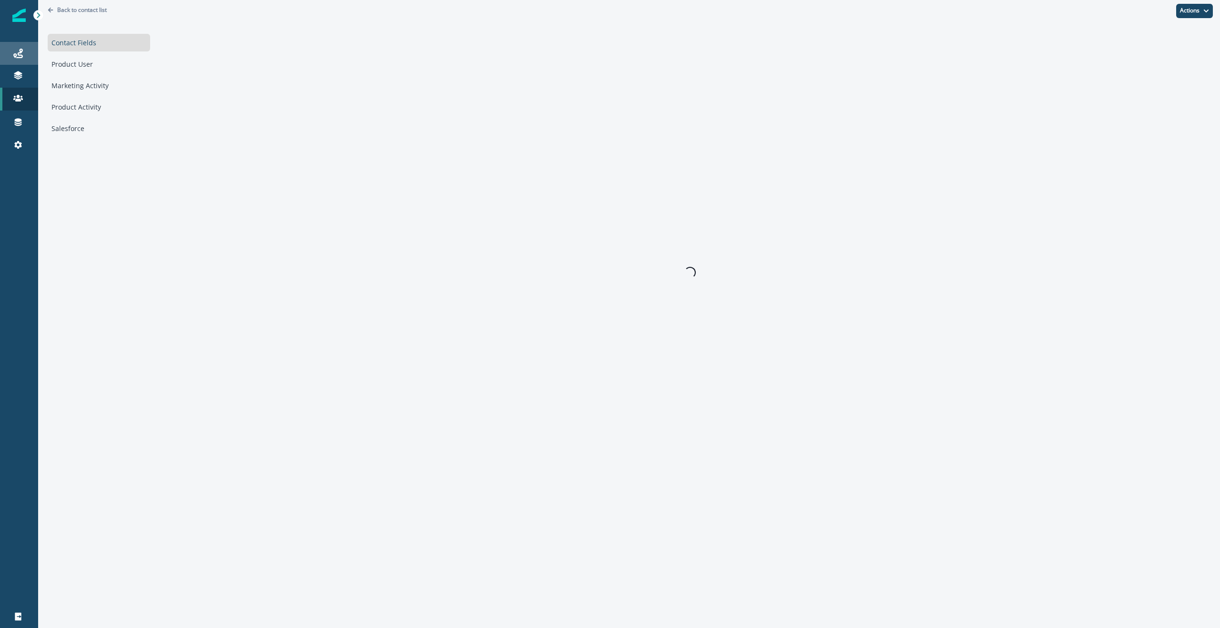
click at [10, 55] on div "Journeys" at bounding box center [19, 53] width 30 height 11
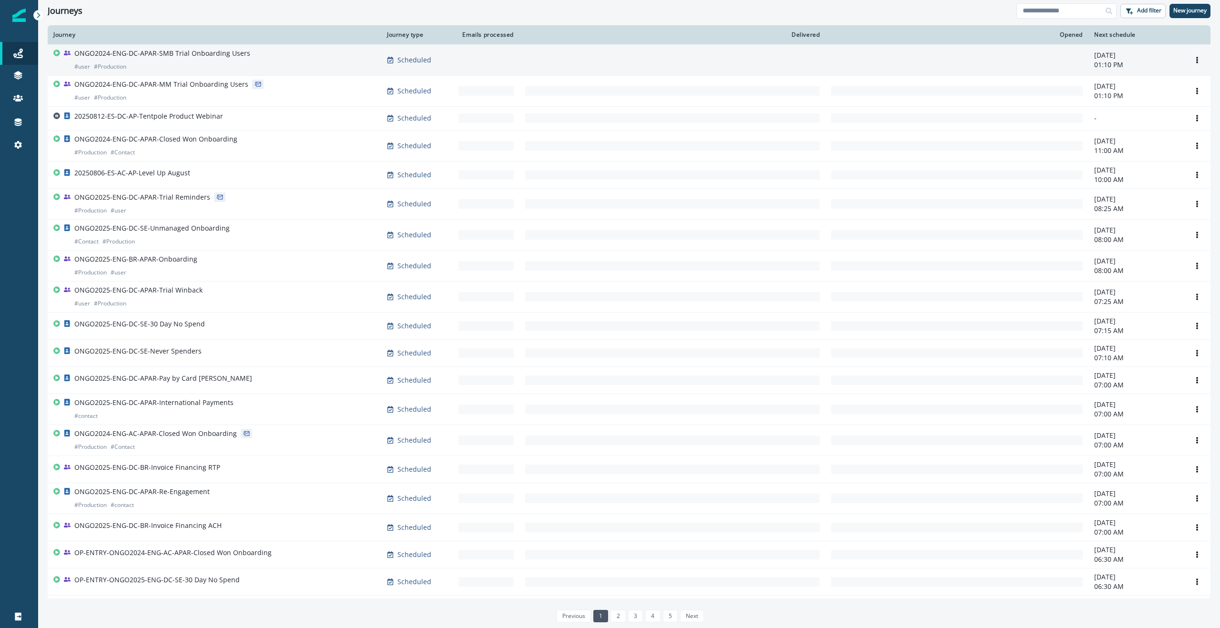
click at [155, 61] on div "ONGO2024-ENG-DC-APAR-SMB Trial Onboarding Users # user # Production" at bounding box center [162, 60] width 176 height 23
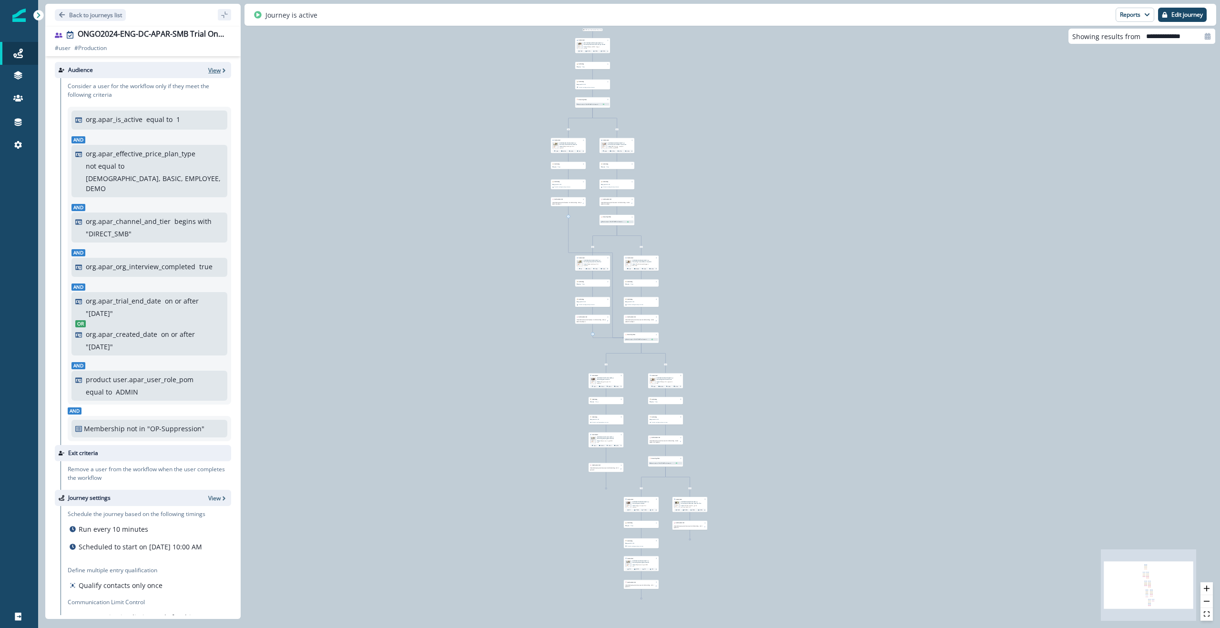
click at [217, 71] on p "View" at bounding box center [214, 70] width 12 height 8
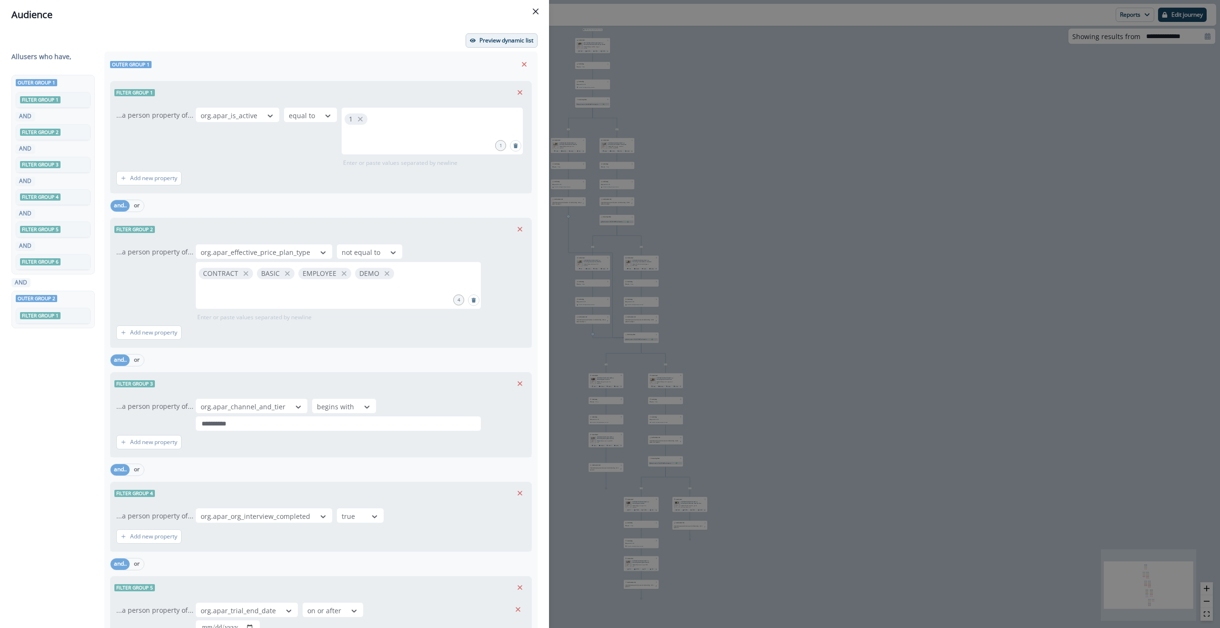
click at [490, 41] on p "Preview dynamic list" at bounding box center [506, 40] width 54 height 7
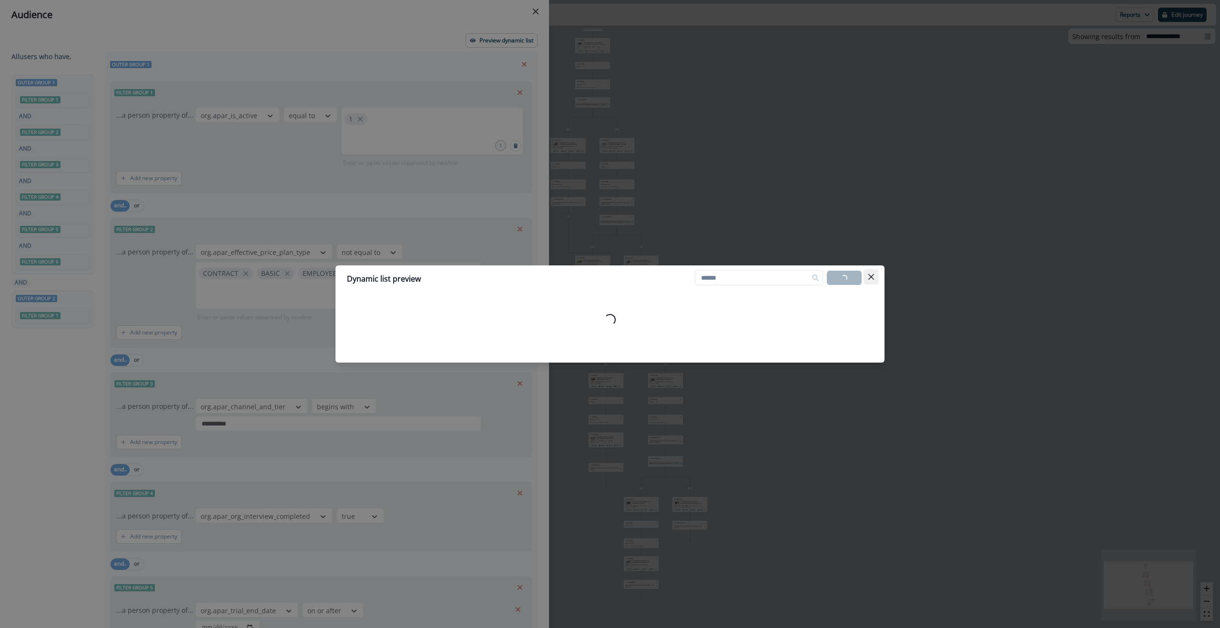
click at [872, 276] on icon "Close" at bounding box center [871, 277] width 6 height 6
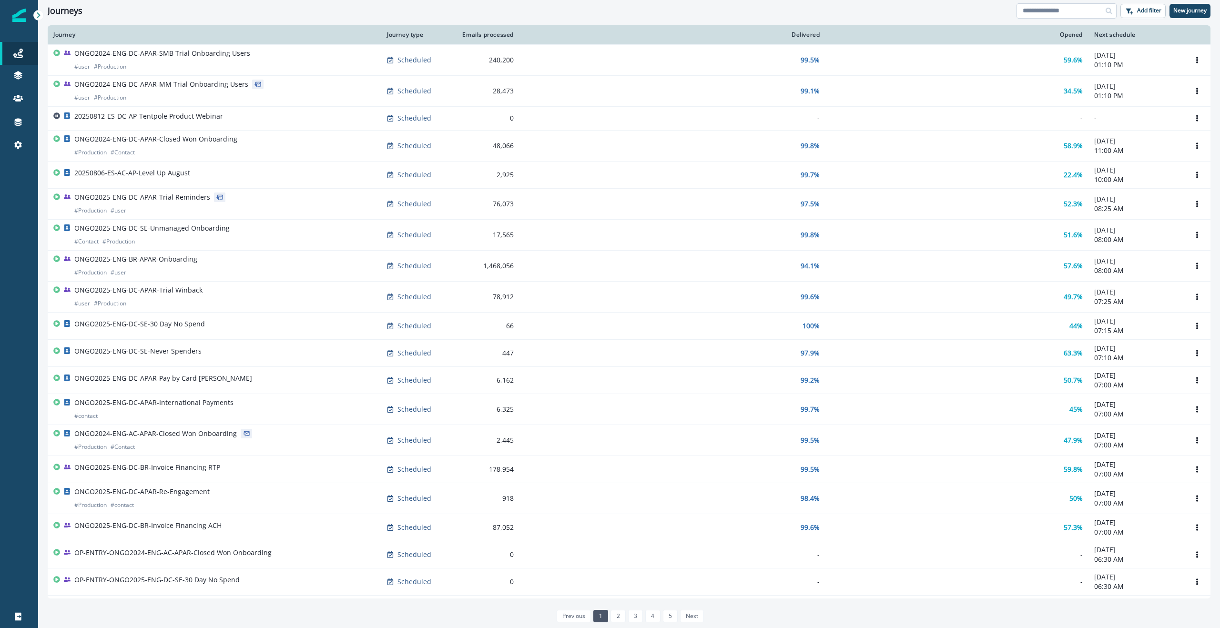
click at [1072, 14] on input at bounding box center [1066, 10] width 100 height 15
paste input "**********"
type input "**********"
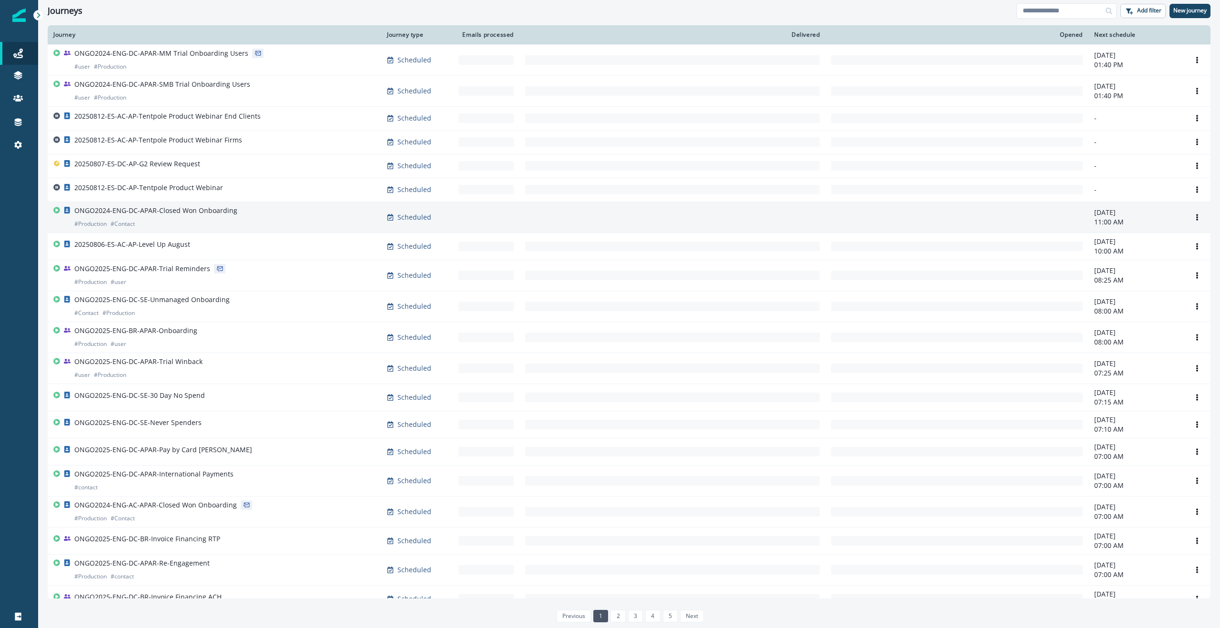
click at [171, 212] on p "ONGO2024-ENG-DC-APAR-Closed Won Onboarding" at bounding box center [155, 211] width 163 height 10
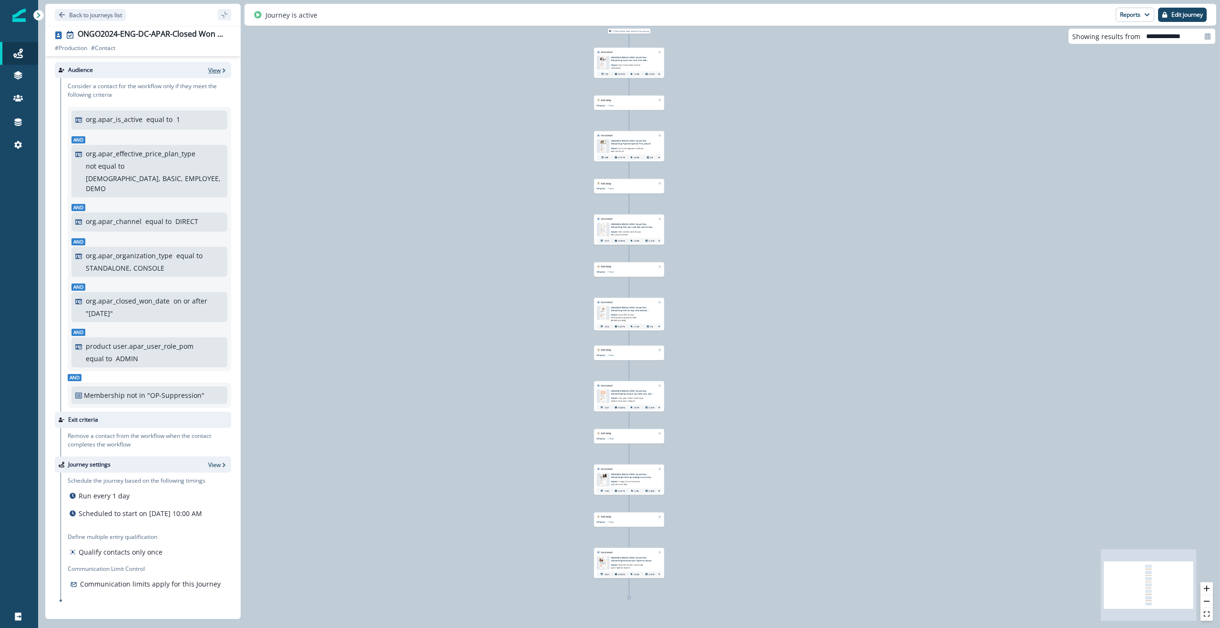
click at [213, 68] on p "View" at bounding box center [214, 70] width 12 height 8
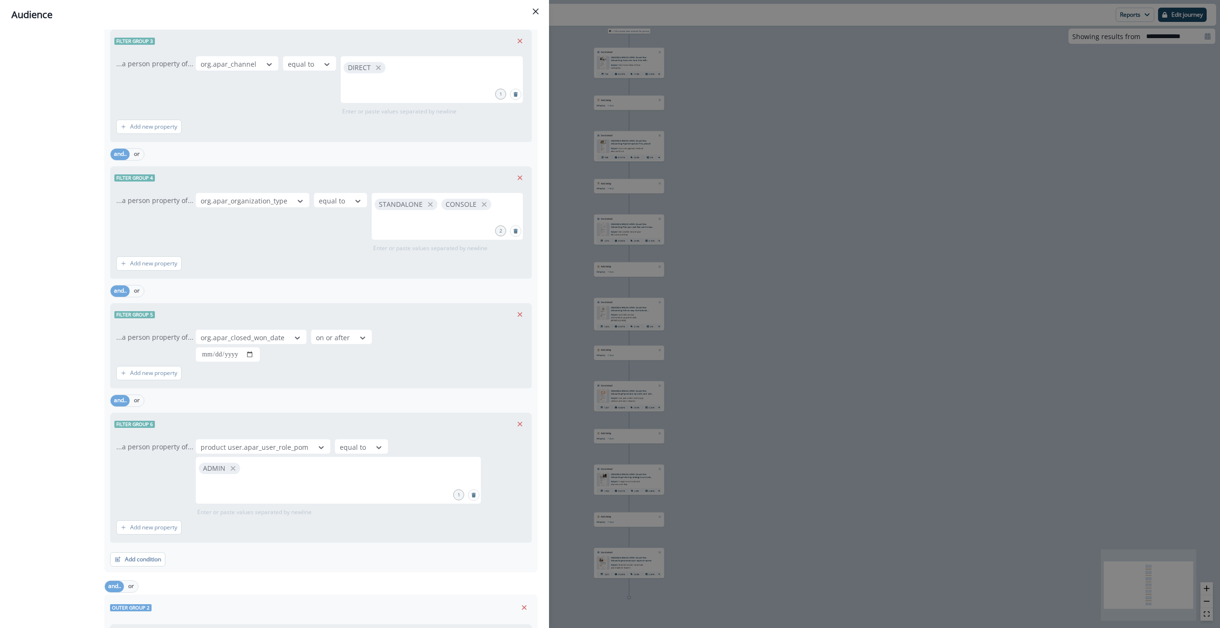
scroll to position [345, 0]
click at [538, 10] on icon "Close" at bounding box center [536, 12] width 6 height 6
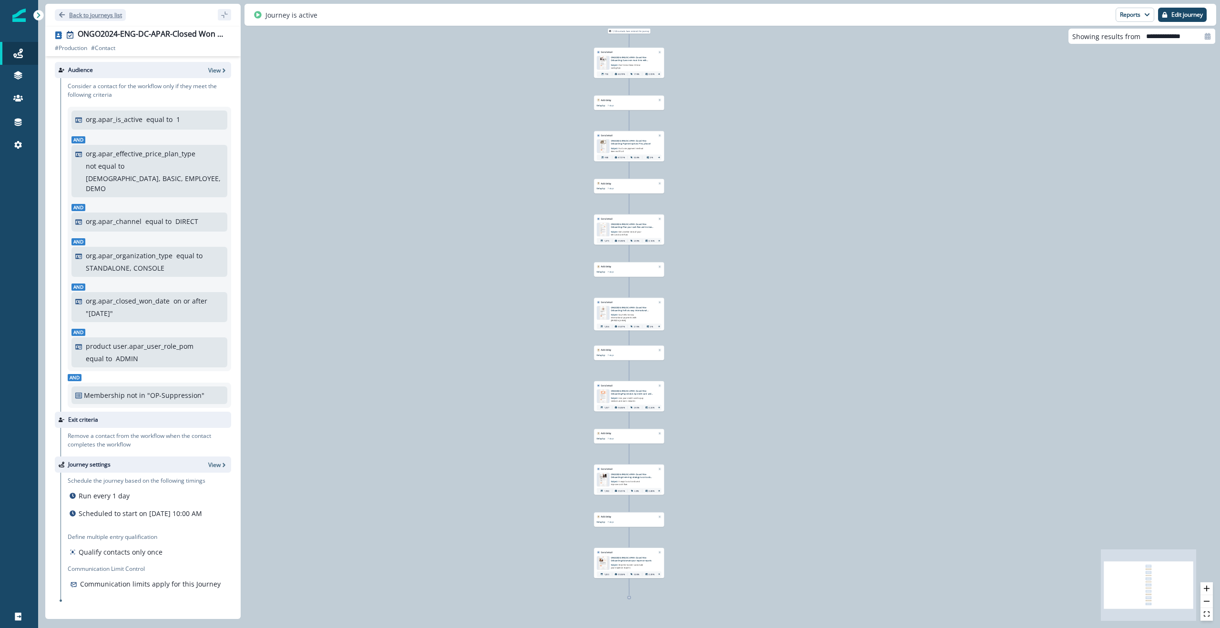
click at [65, 14] on button "Back to journeys list" at bounding box center [90, 15] width 71 height 12
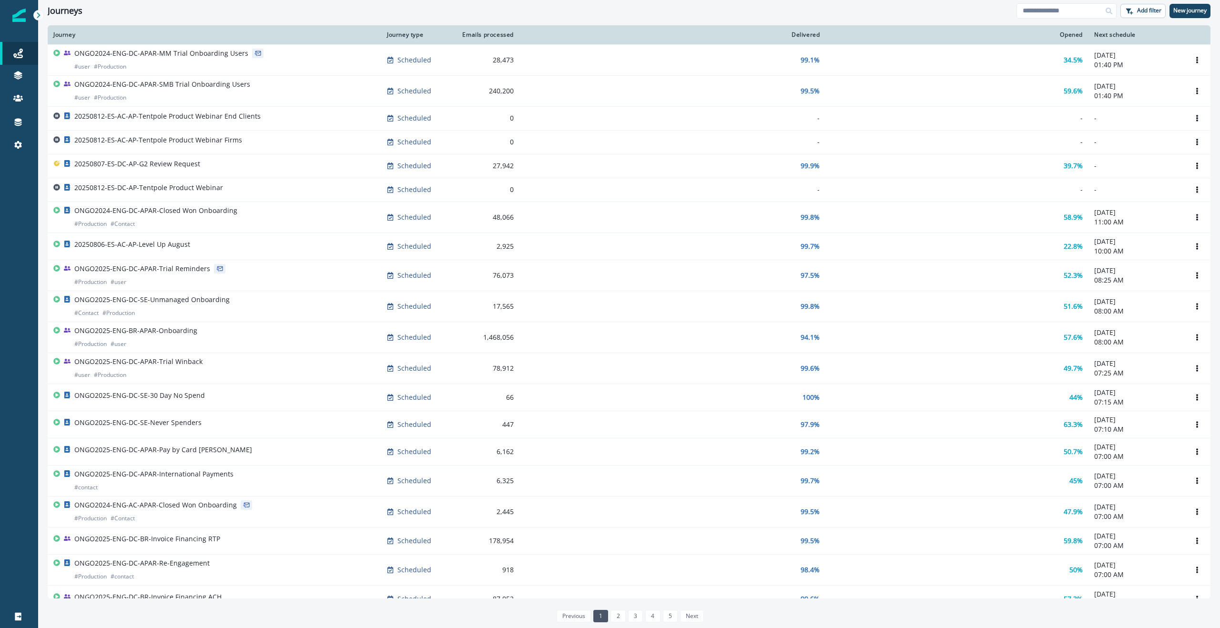
click at [923, 18] on div "Journeys Add filter New journey" at bounding box center [629, 10] width 1182 height 21
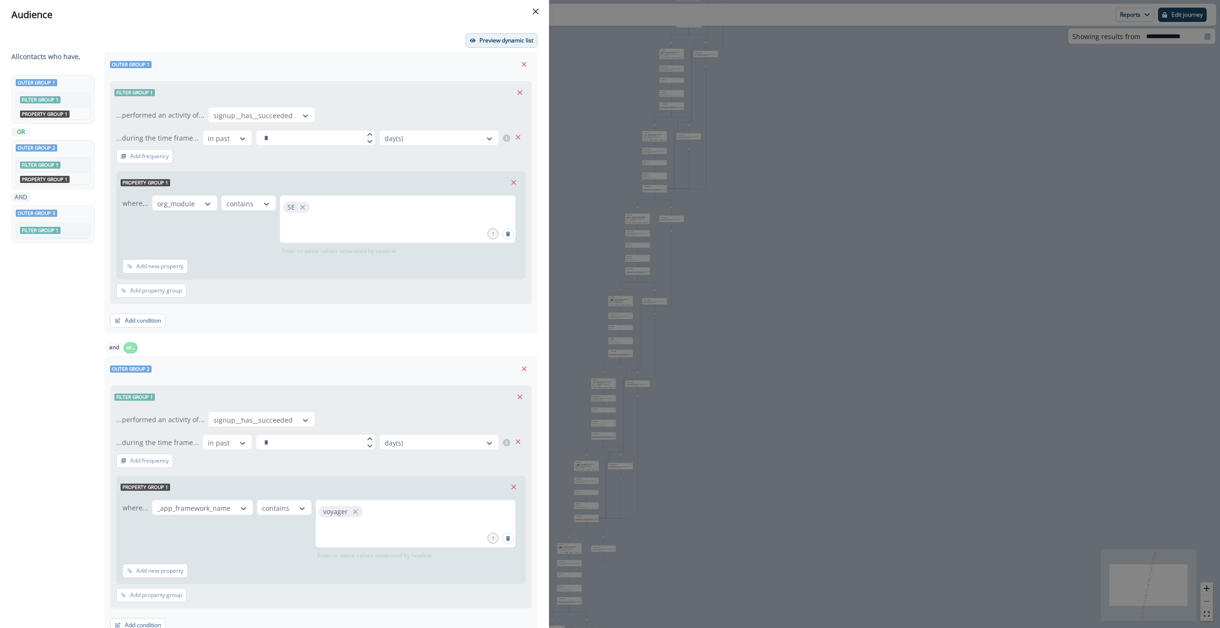
click at [524, 37] on p "Preview dynamic list" at bounding box center [506, 40] width 54 height 7
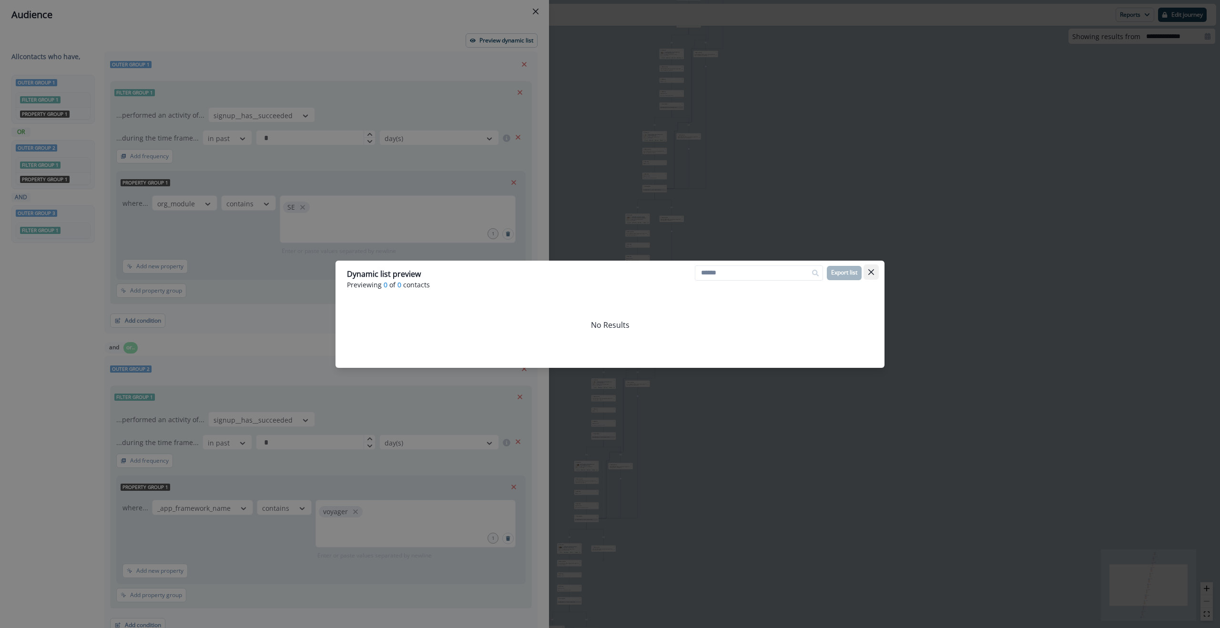
click at [872, 270] on icon "Close" at bounding box center [871, 272] width 6 height 6
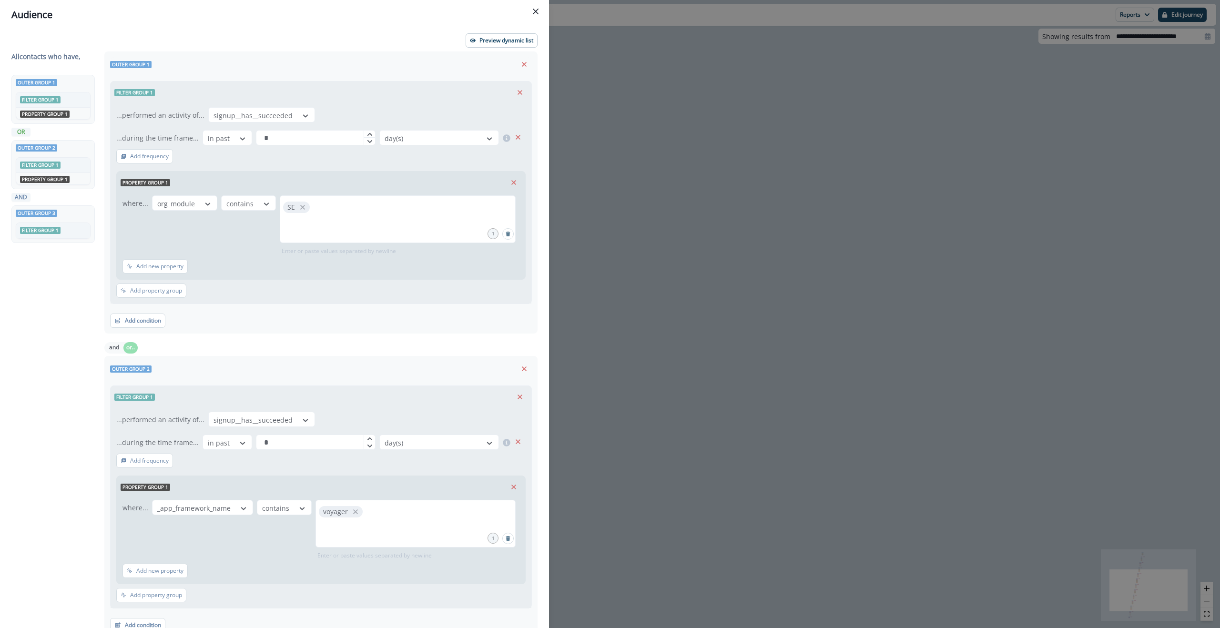
click at [535, 7] on button "Close" at bounding box center [535, 11] width 15 height 15
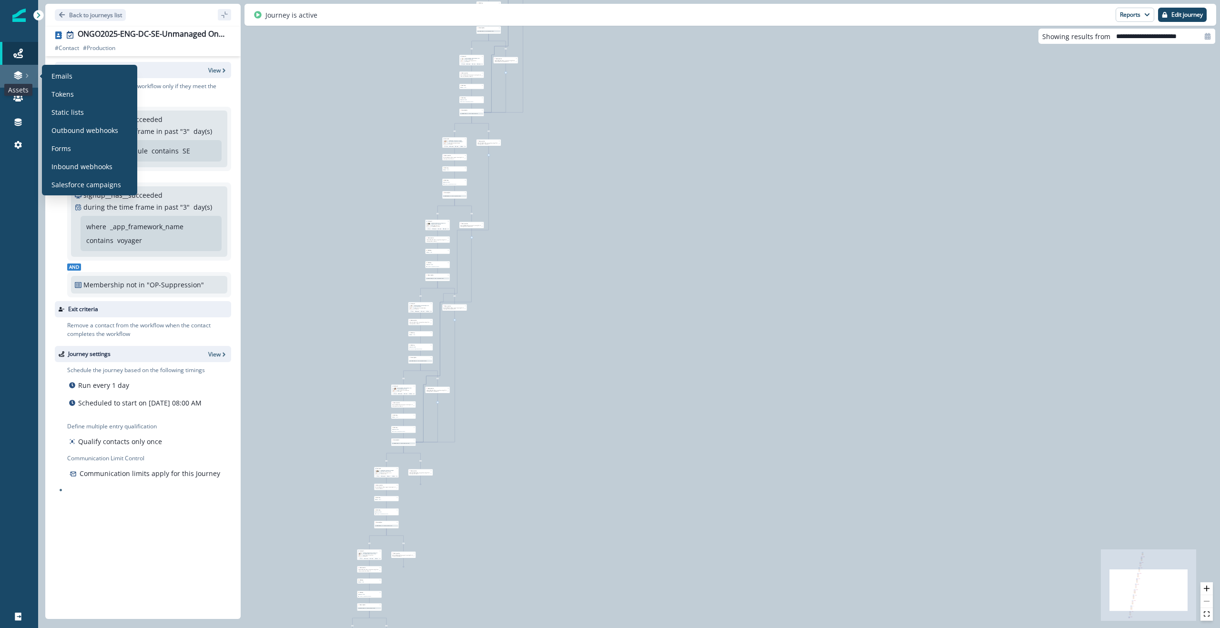
click at [16, 76] on icon at bounding box center [18, 76] width 8 height 3
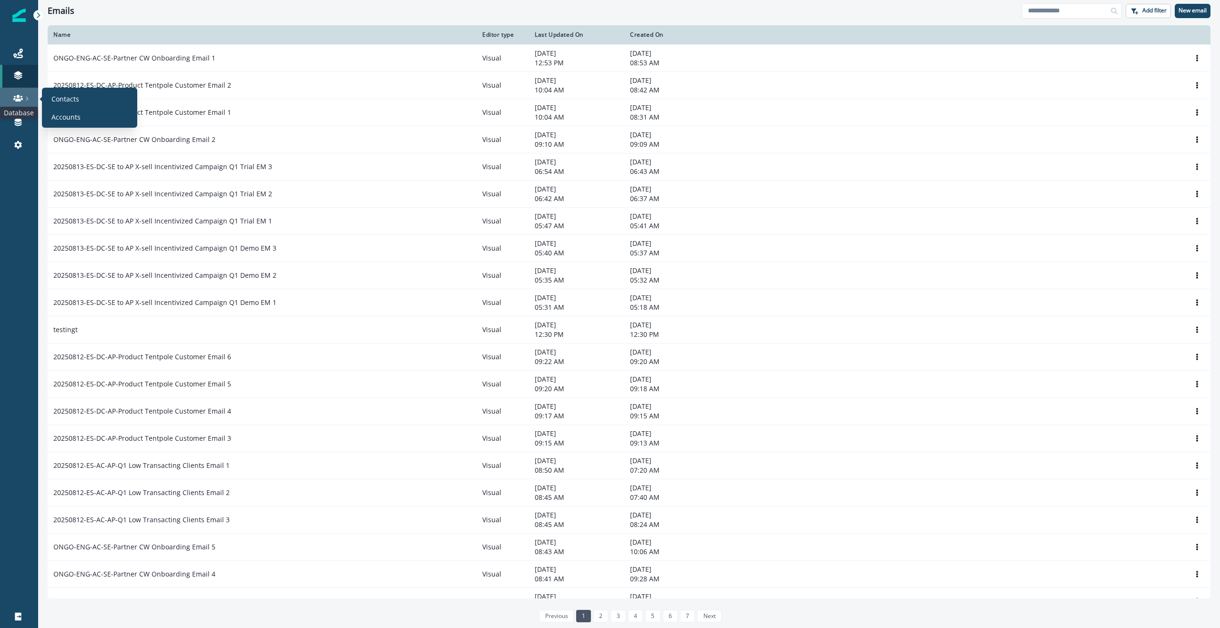
click at [18, 100] on icon at bounding box center [18, 98] width 10 height 7
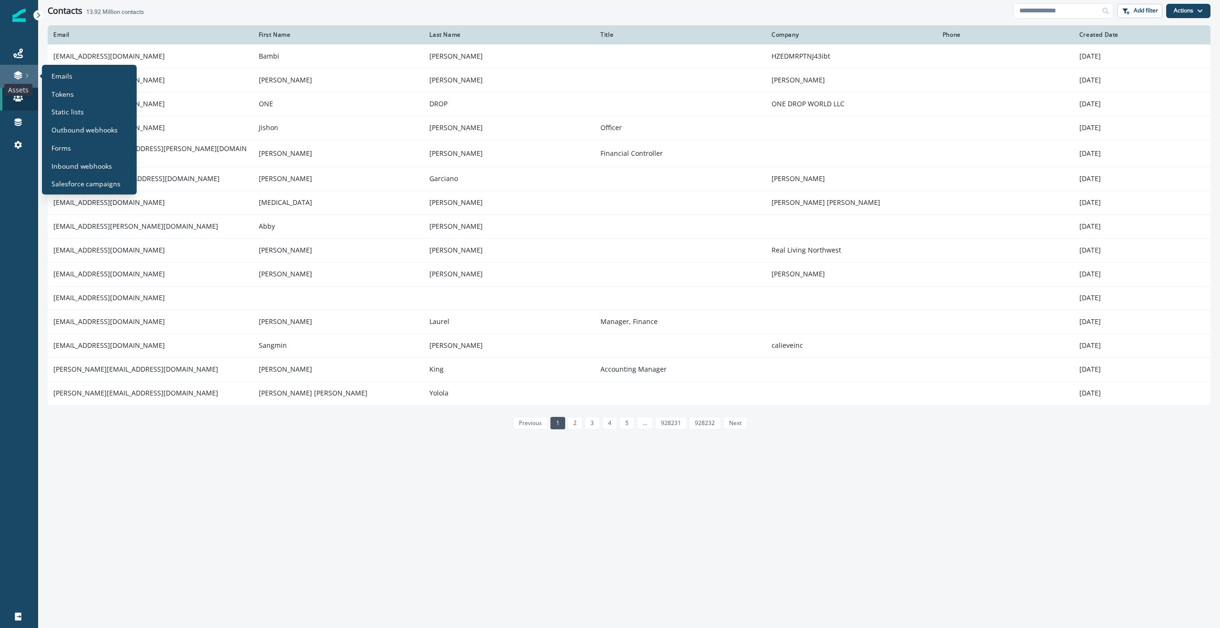
click at [21, 75] on icon at bounding box center [18, 76] width 8 height 3
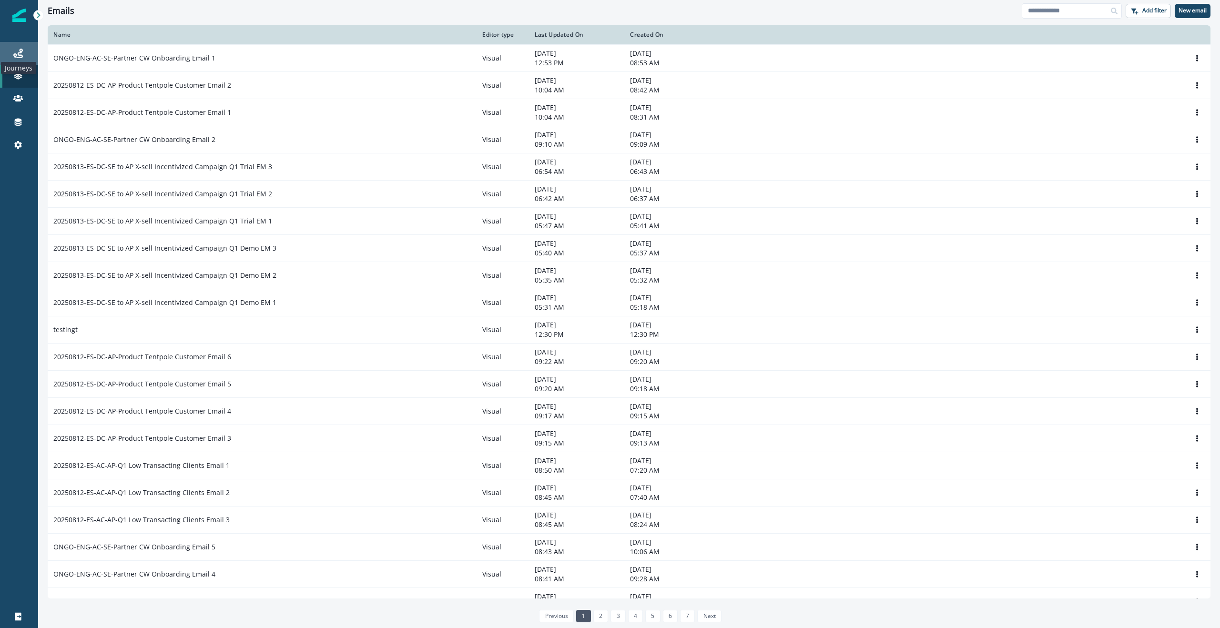
click at [19, 53] on icon at bounding box center [18, 54] width 10 height 10
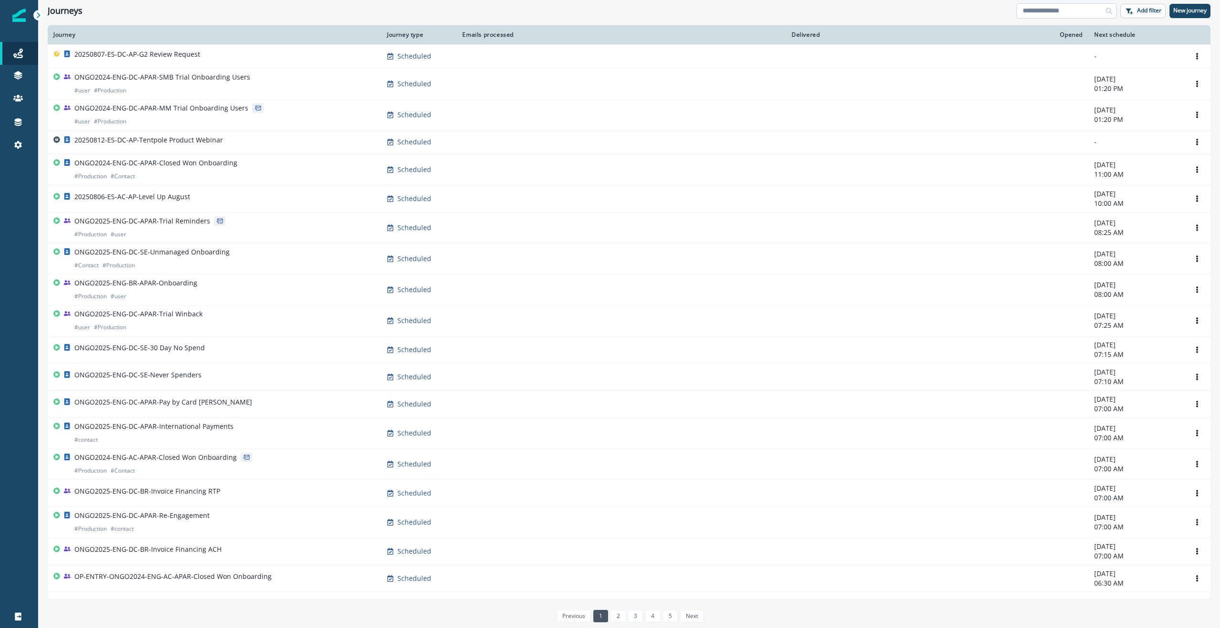
click at [1047, 12] on input at bounding box center [1066, 10] width 100 height 15
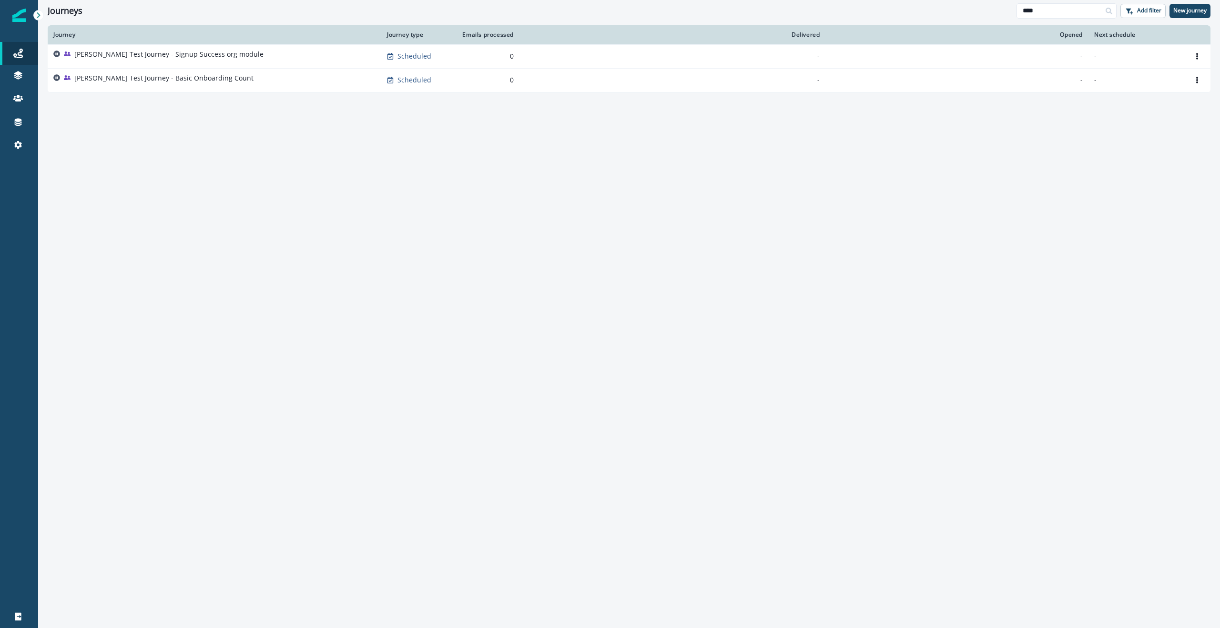
type input "****"
click at [141, 102] on div "Journey Journey type Emails processed Delivered Opened Next schedule Ursula Tes…" at bounding box center [629, 326] width 1182 height 602
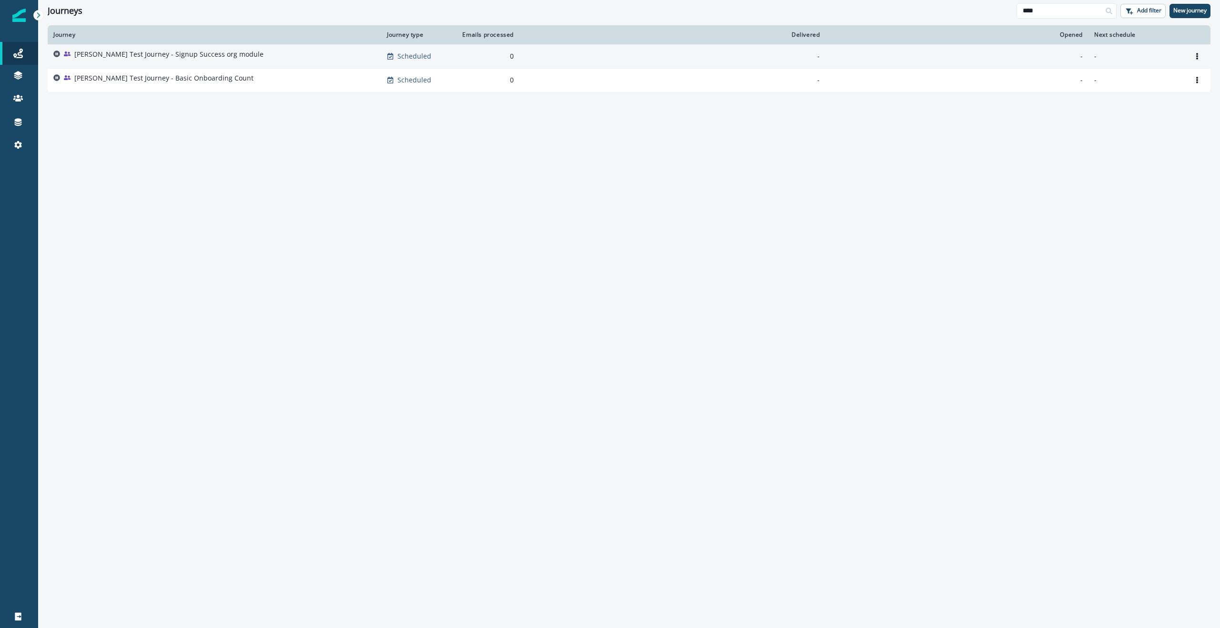
click at [153, 54] on p "Ursula Test Journey - Signup Success org module" at bounding box center [168, 55] width 189 height 10
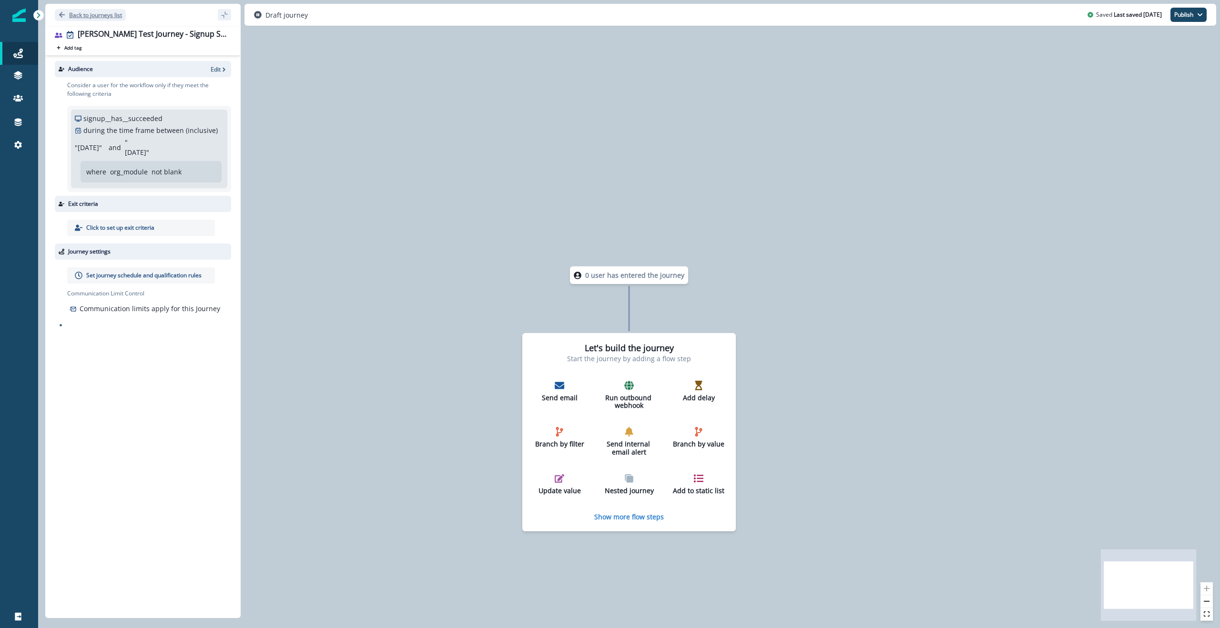
click at [76, 15] on p "Back to journeys list" at bounding box center [95, 15] width 53 height 8
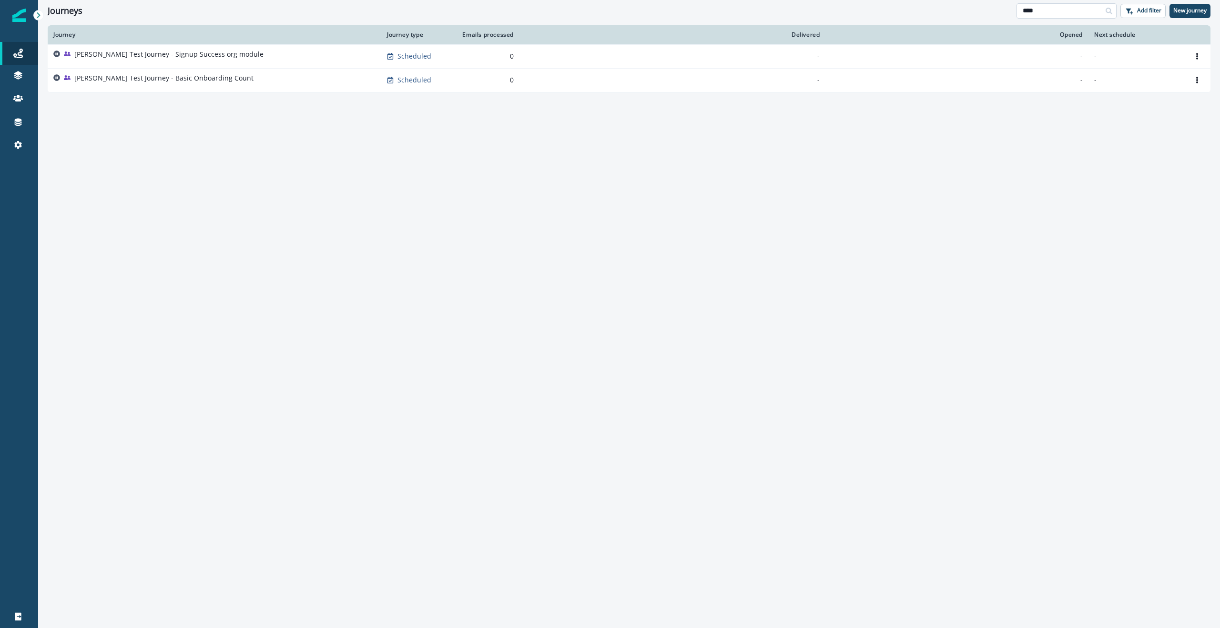
click at [1048, 10] on input "****" at bounding box center [1066, 10] width 100 height 15
paste input "**********"
type input "**********"
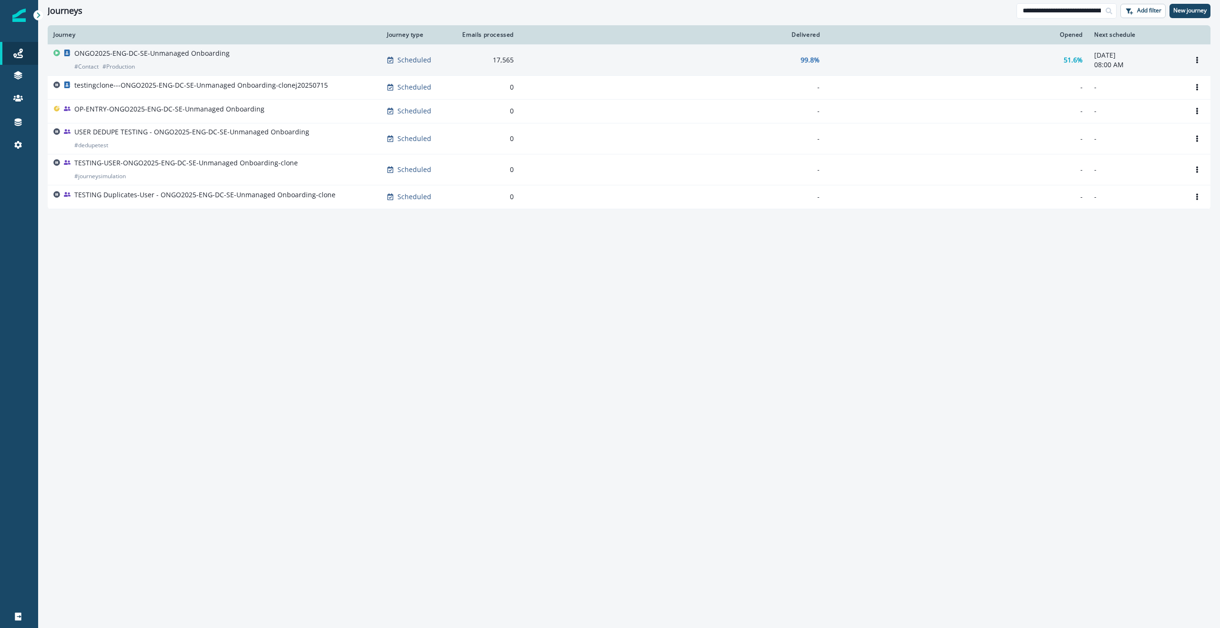
click at [112, 51] on p "ONGO2025-ENG-DC-SE-Unmanaged Onboarding" at bounding box center [151, 54] width 155 height 10
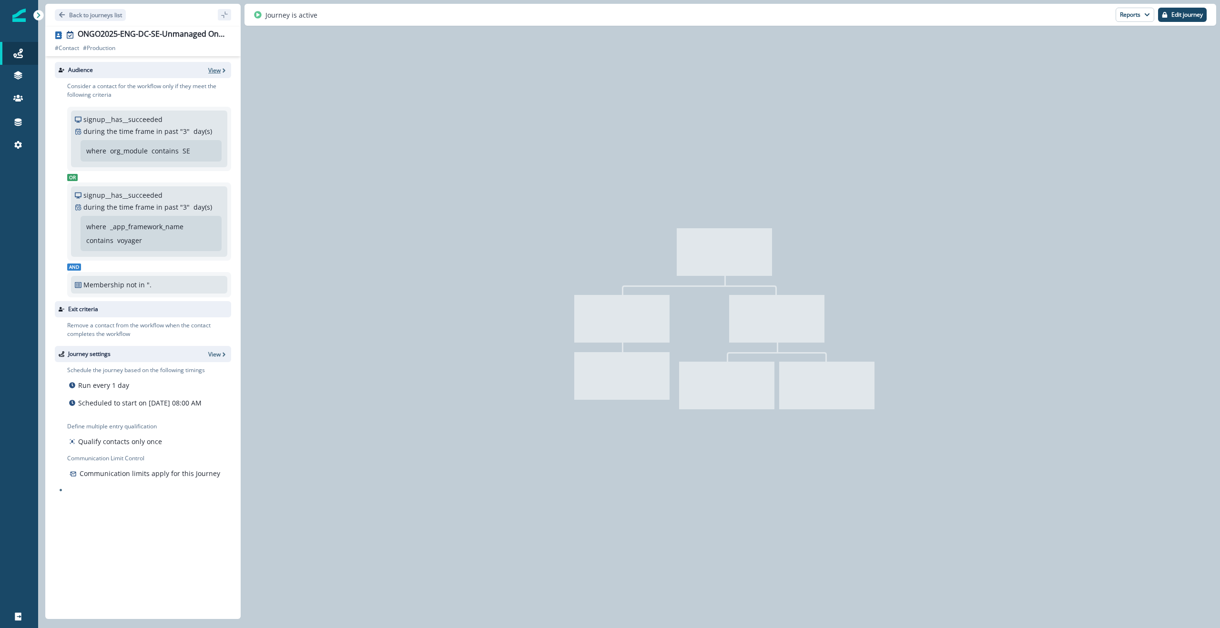
click at [219, 67] on p "View" at bounding box center [214, 70] width 12 height 8
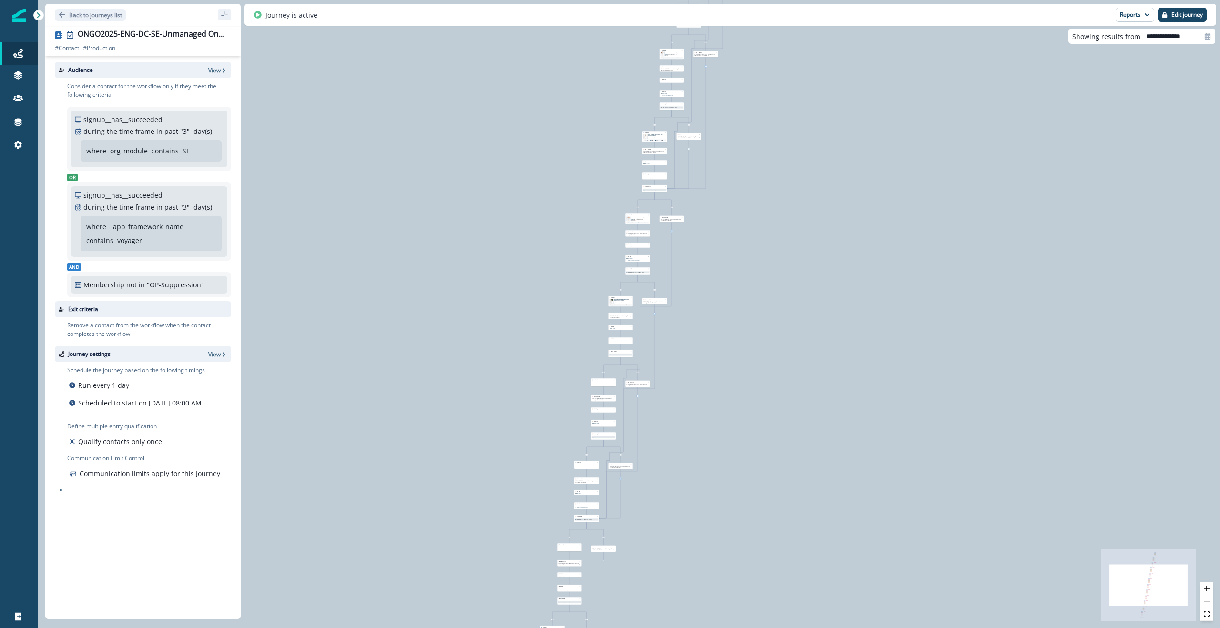
click at [217, 71] on p "View" at bounding box center [214, 70] width 12 height 8
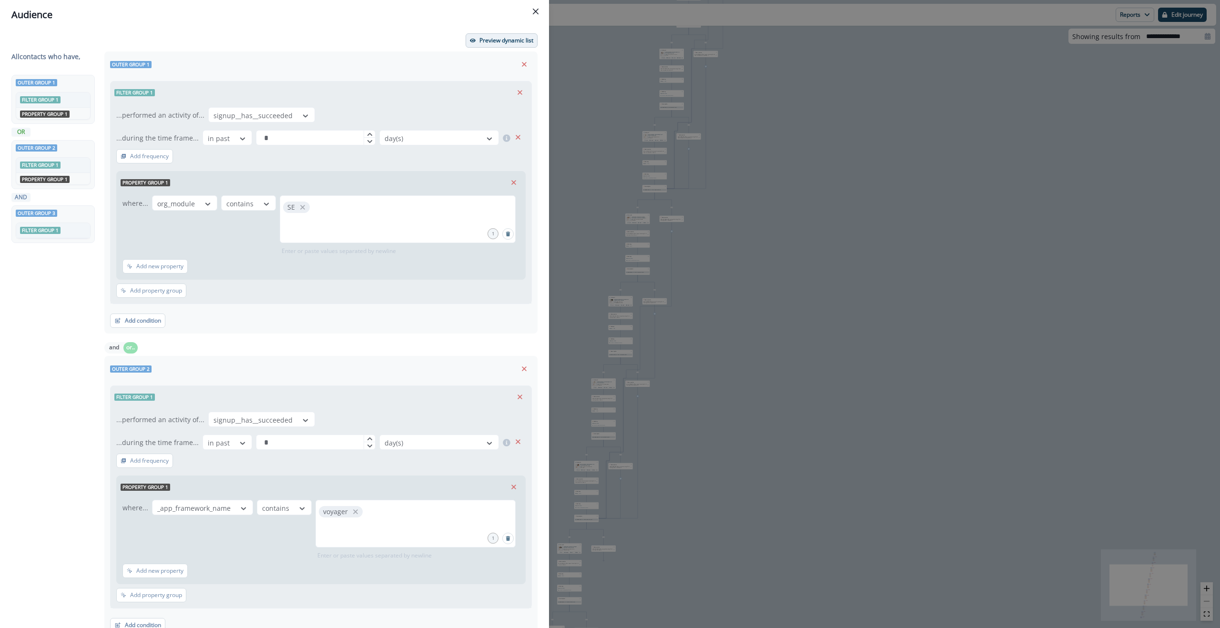
click at [512, 40] on p "Preview dynamic list" at bounding box center [506, 40] width 54 height 7
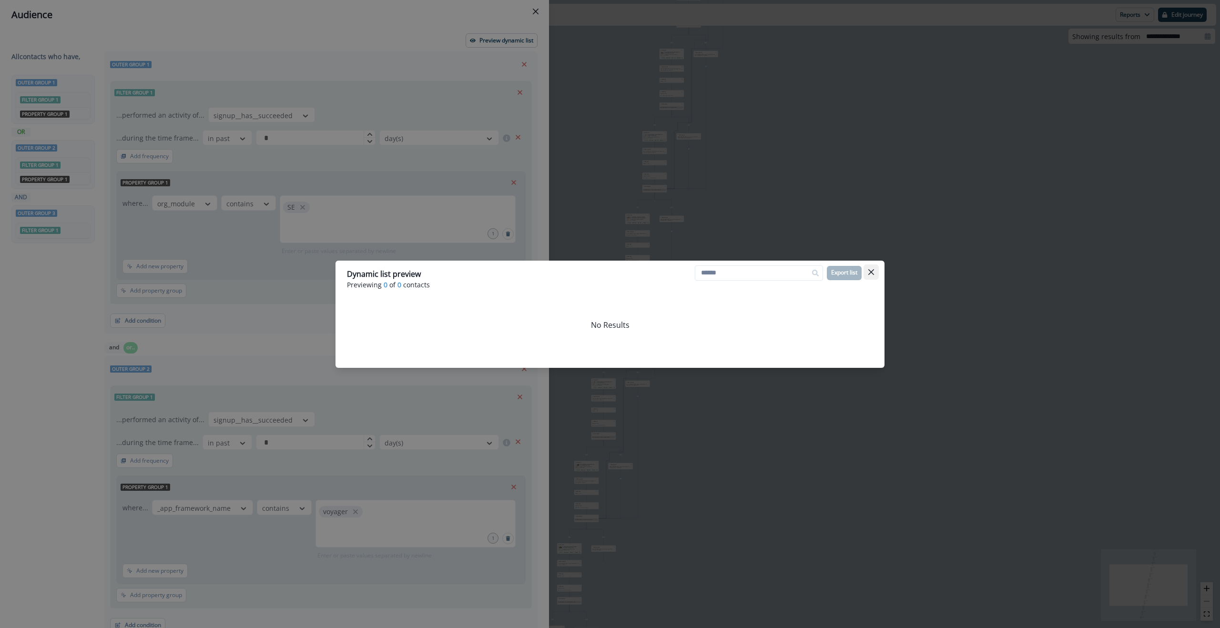
click at [876, 274] on button "Close" at bounding box center [870, 271] width 15 height 15
